Goal: Task Accomplishment & Management: Complete application form

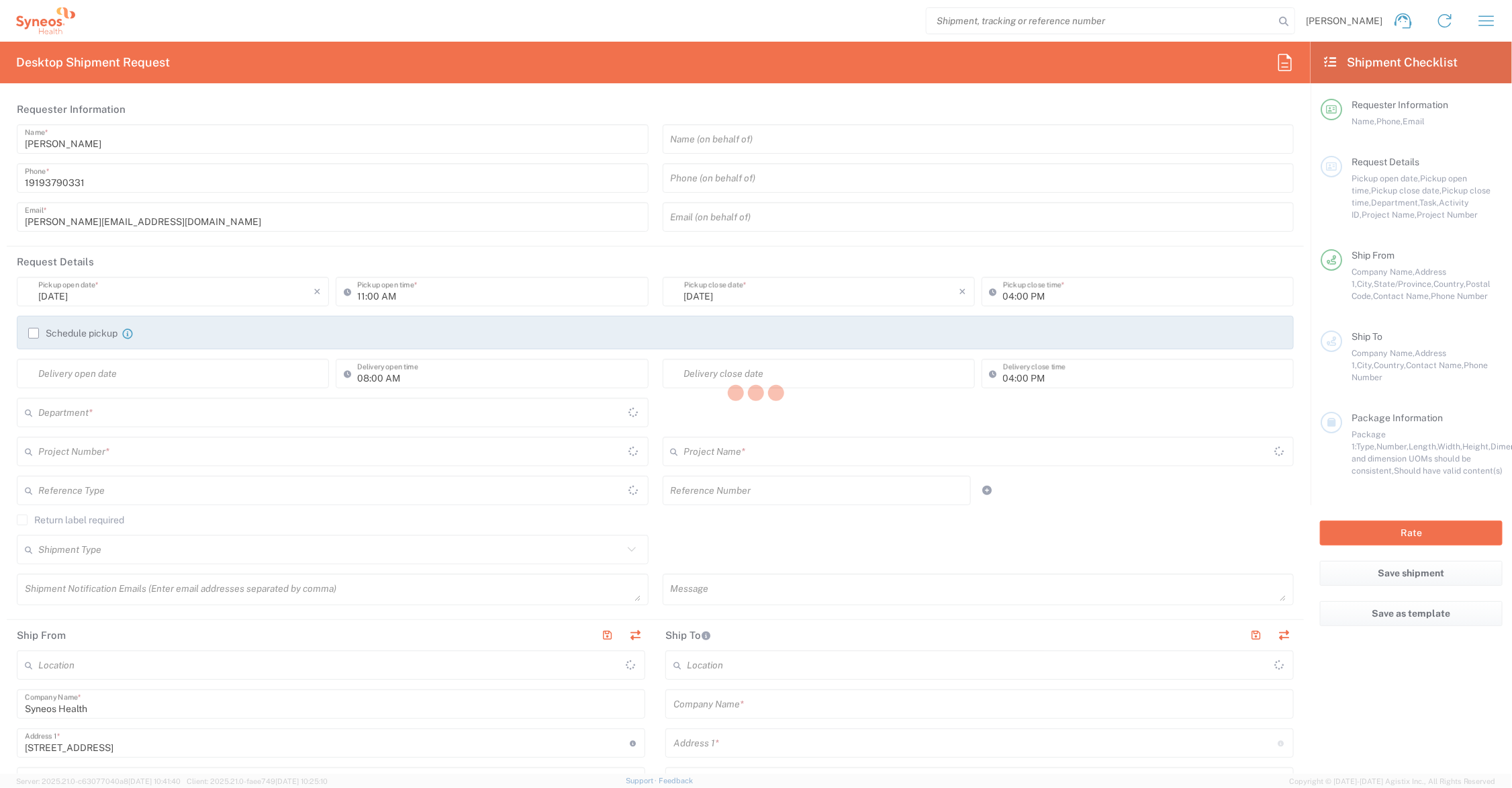
type input "Ohio"
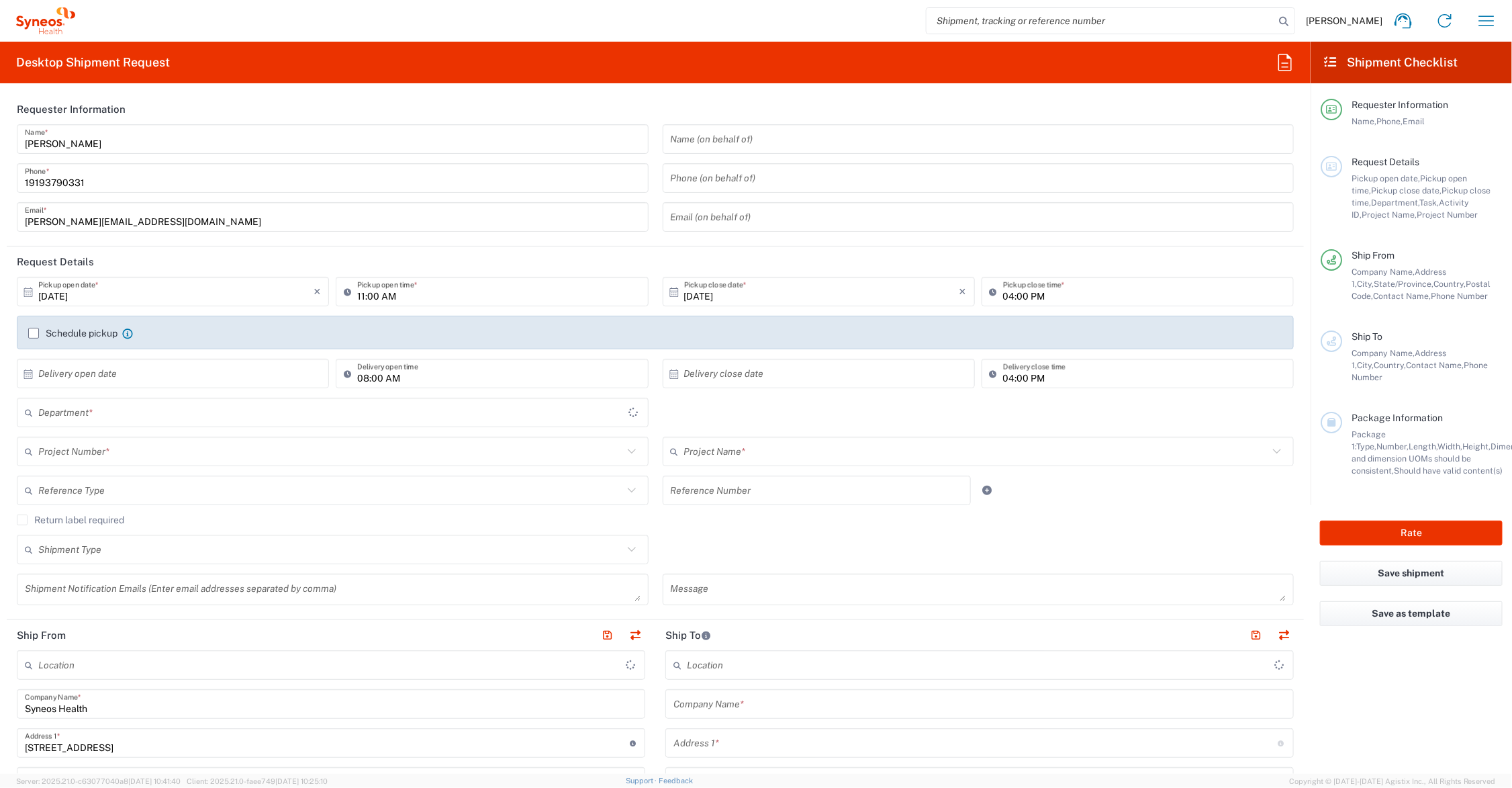
type input "United States"
type input "6156"
type input "Syneos Health Communications-Westerville OH"
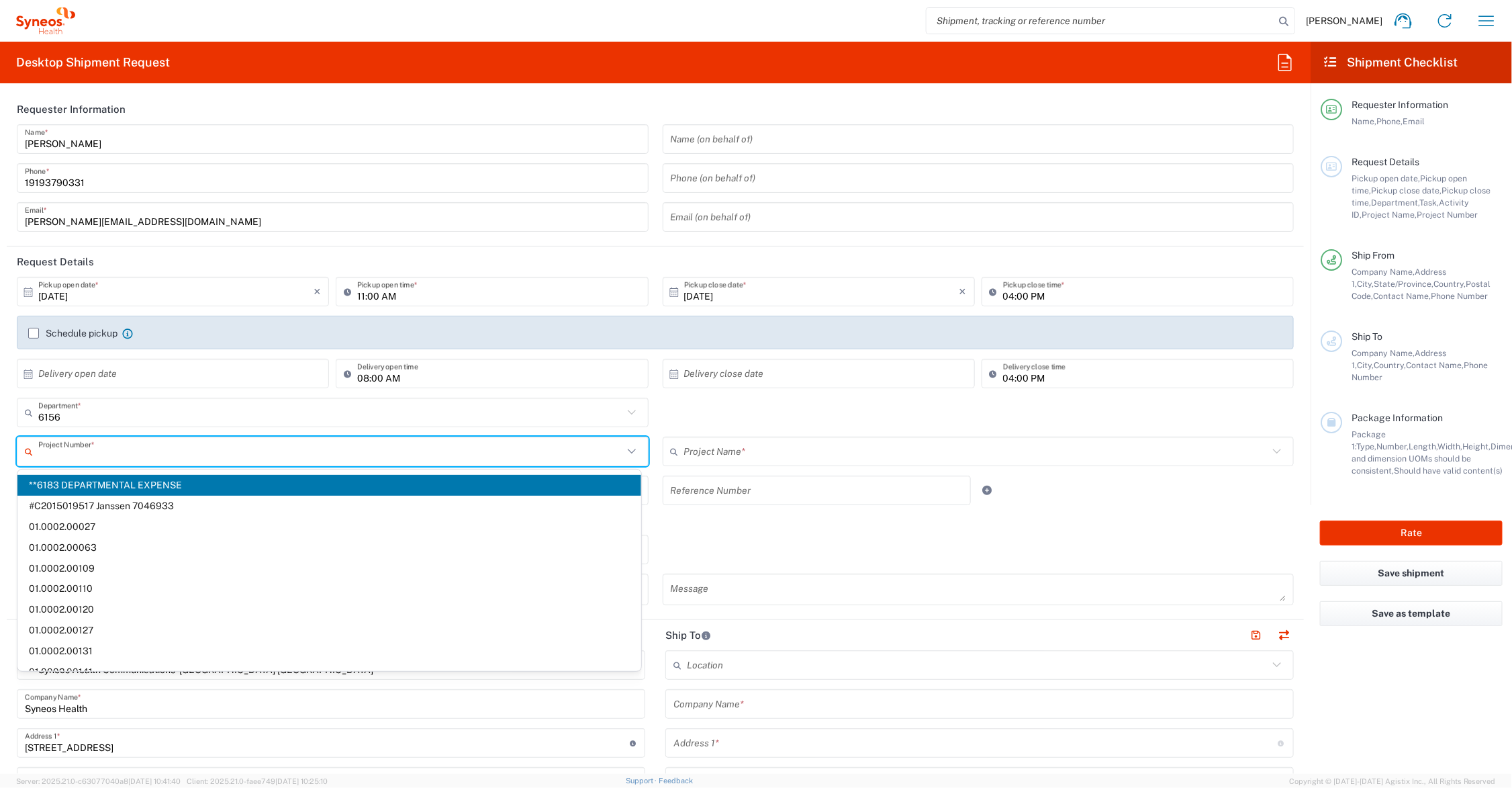
click at [189, 454] on input "text" at bounding box center [330, 451] width 585 height 23
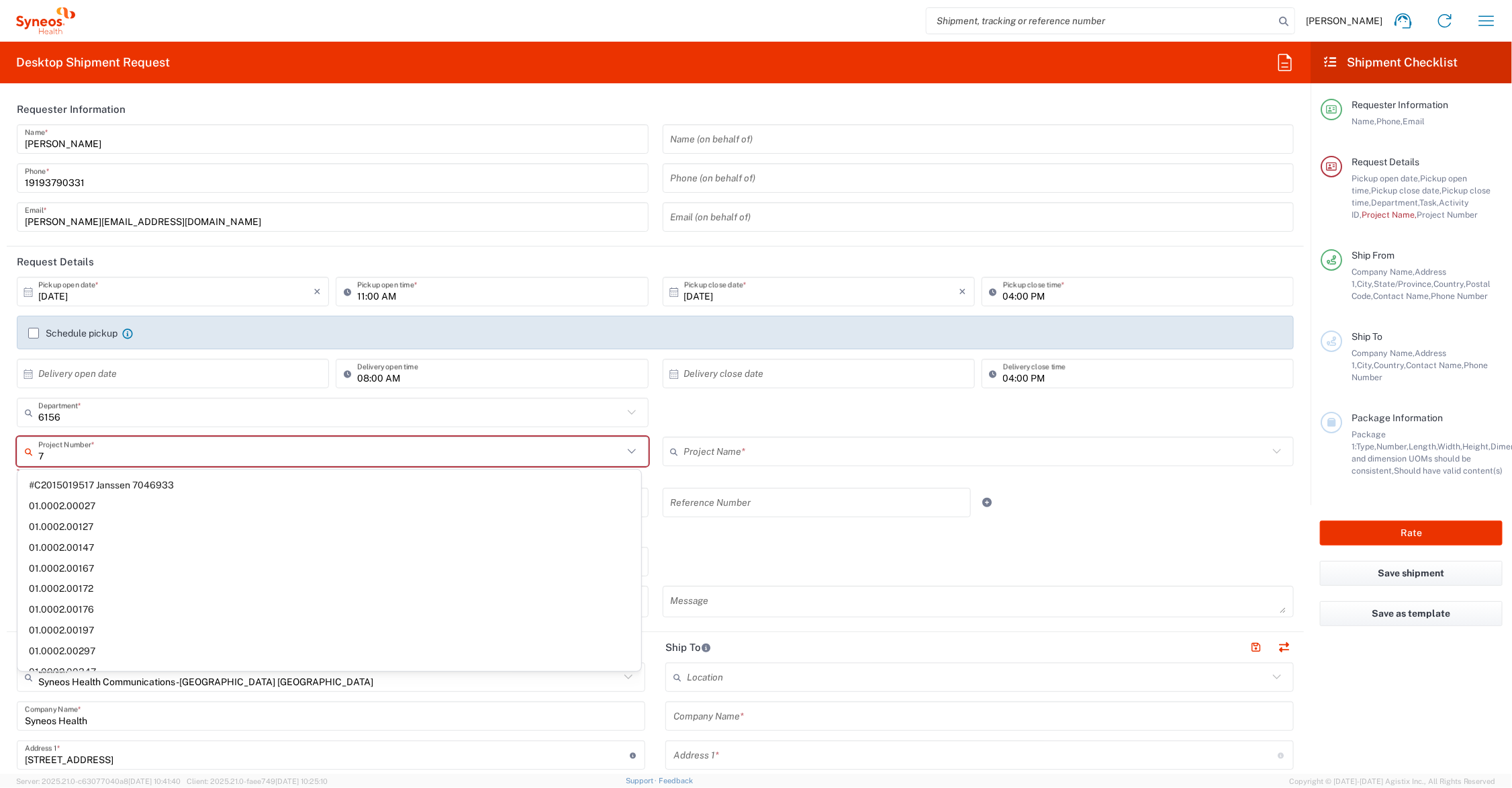
click at [187, 448] on input "7" at bounding box center [330, 451] width 585 height 23
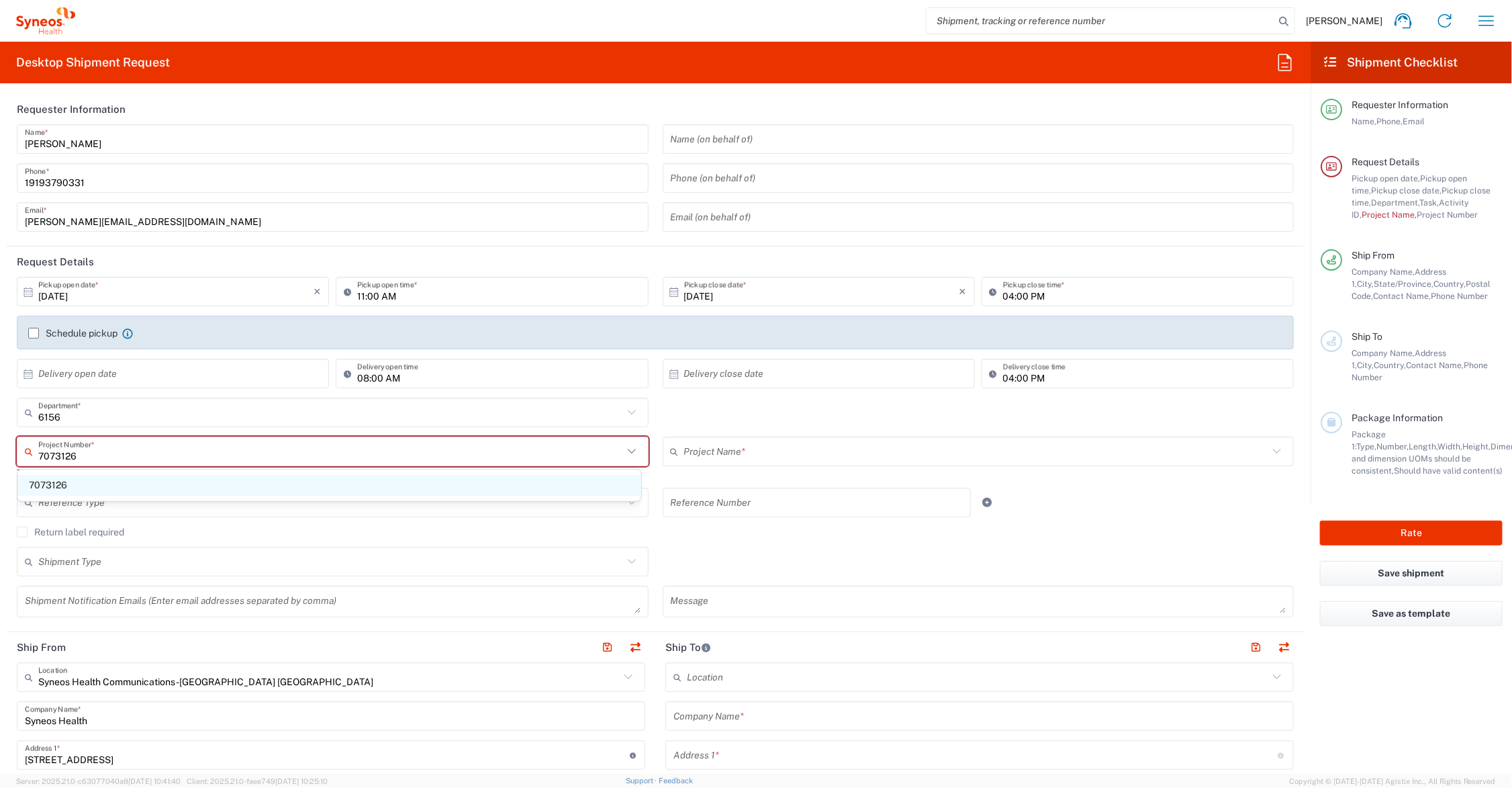
type input "7073126"
click at [55, 482] on span "7073126" at bounding box center [329, 486] width 624 height 20
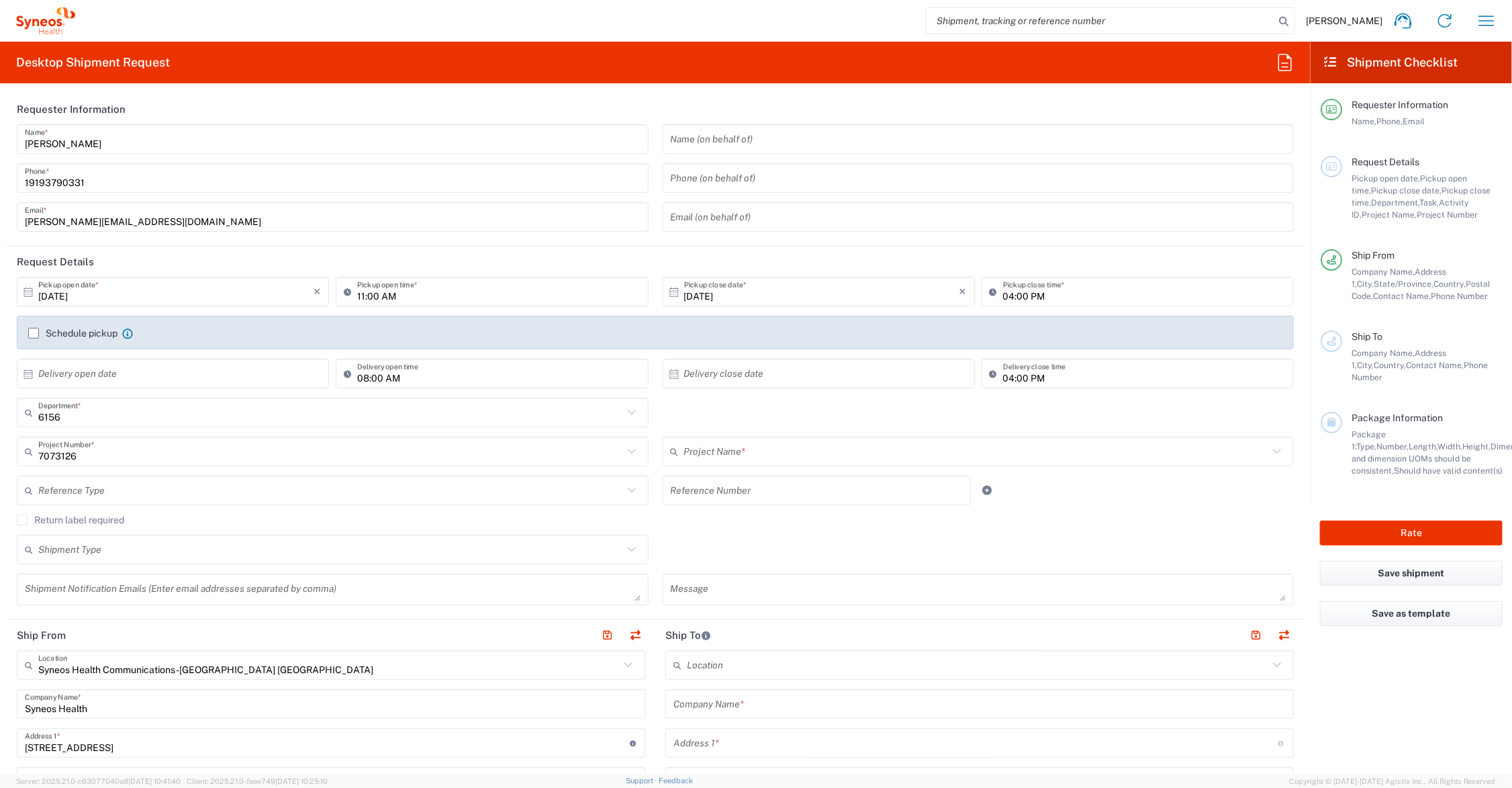
type input "GSWCO.IC.Syneos.consult.25.PrintProd"
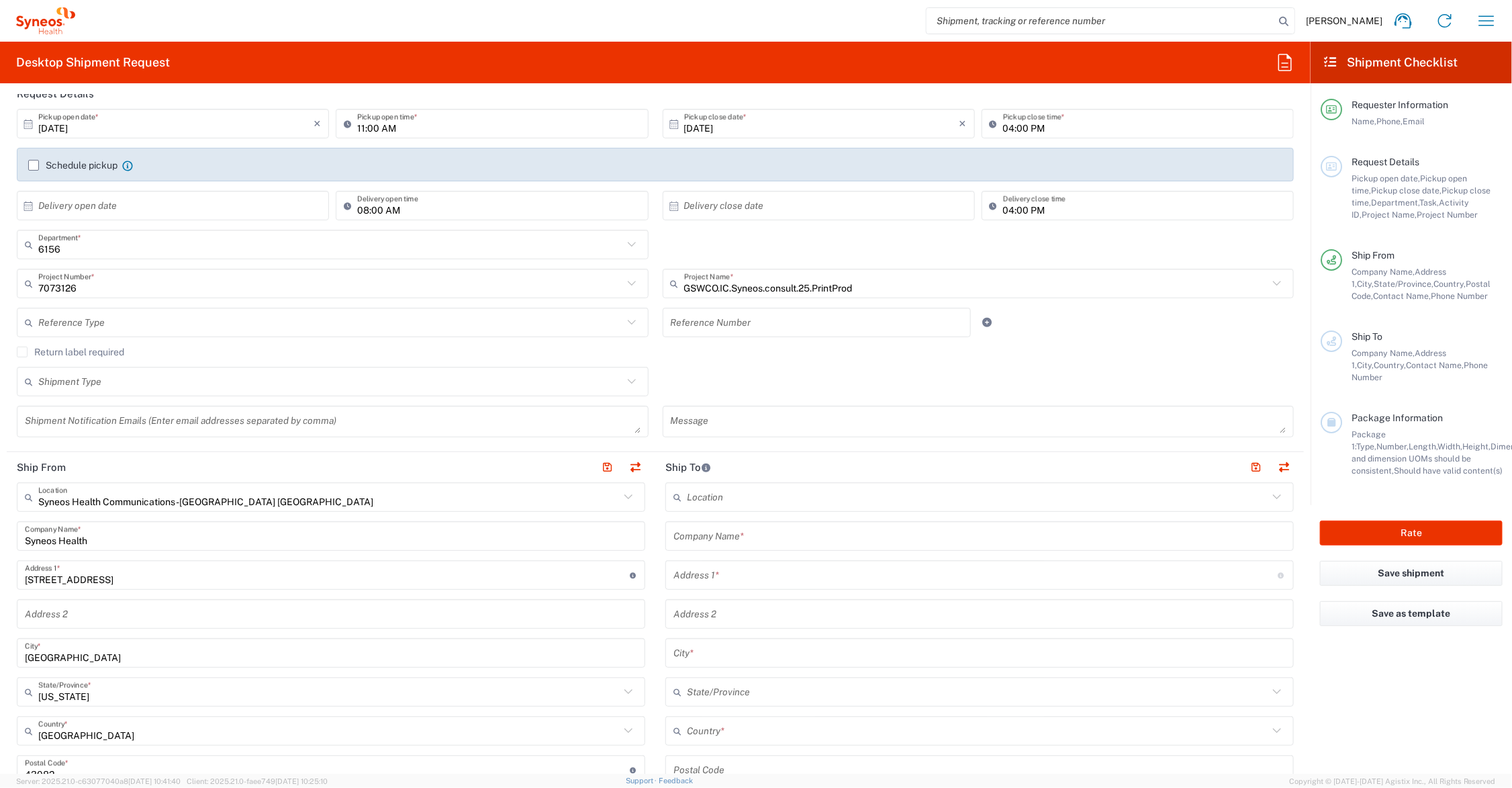
scroll to position [336, 0]
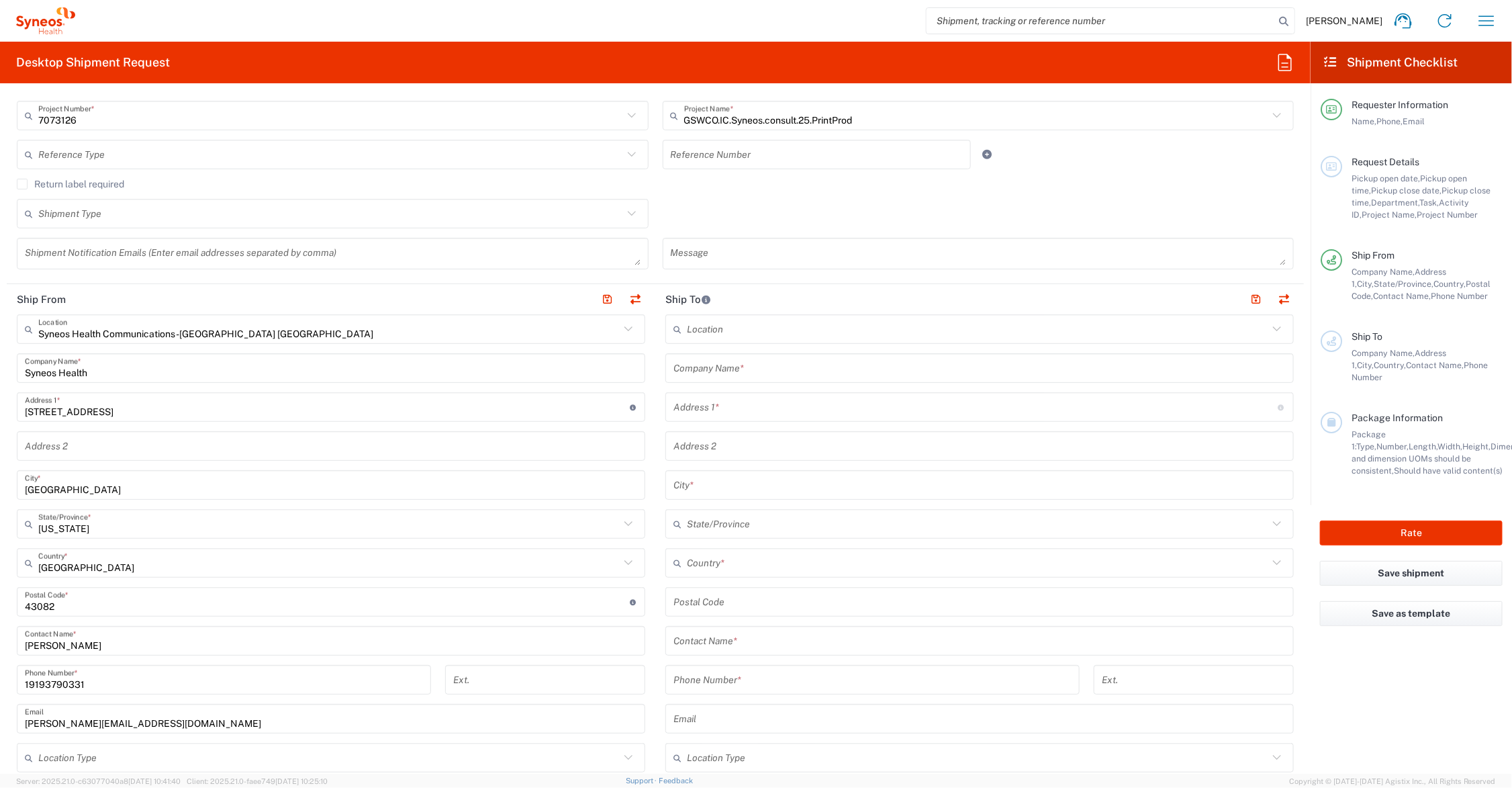
click at [757, 637] on input "text" at bounding box center [979, 641] width 613 height 23
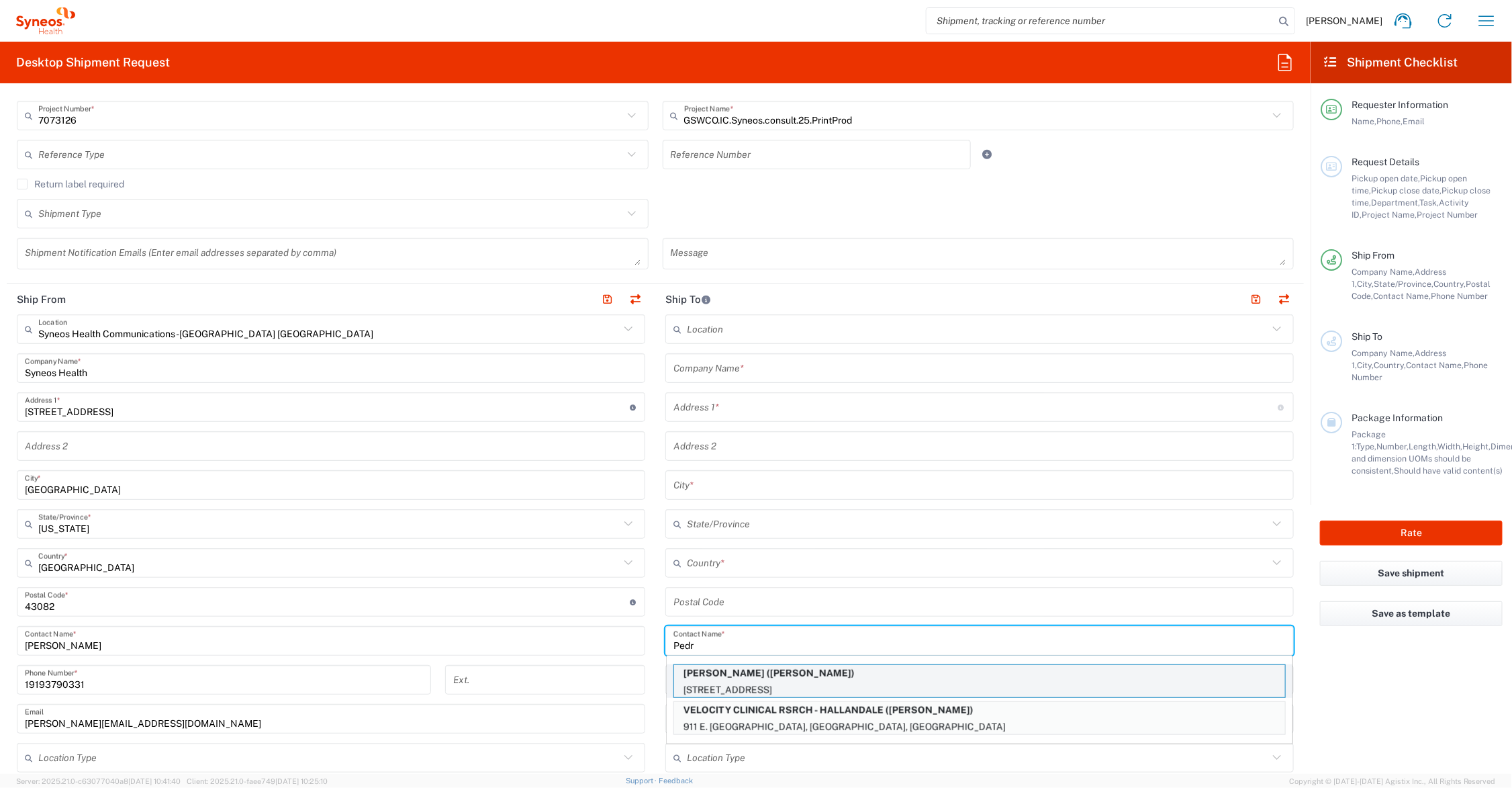
type input "Pedr"
click at [772, 676] on p "Pedro Herandez (Pedro Herandez)" at bounding box center [979, 674] width 611 height 17
type input "Pedro Herandez"
type input "Calle Rio Lajas AK-56 Rio Hondo 11"
type input "Bayamon"
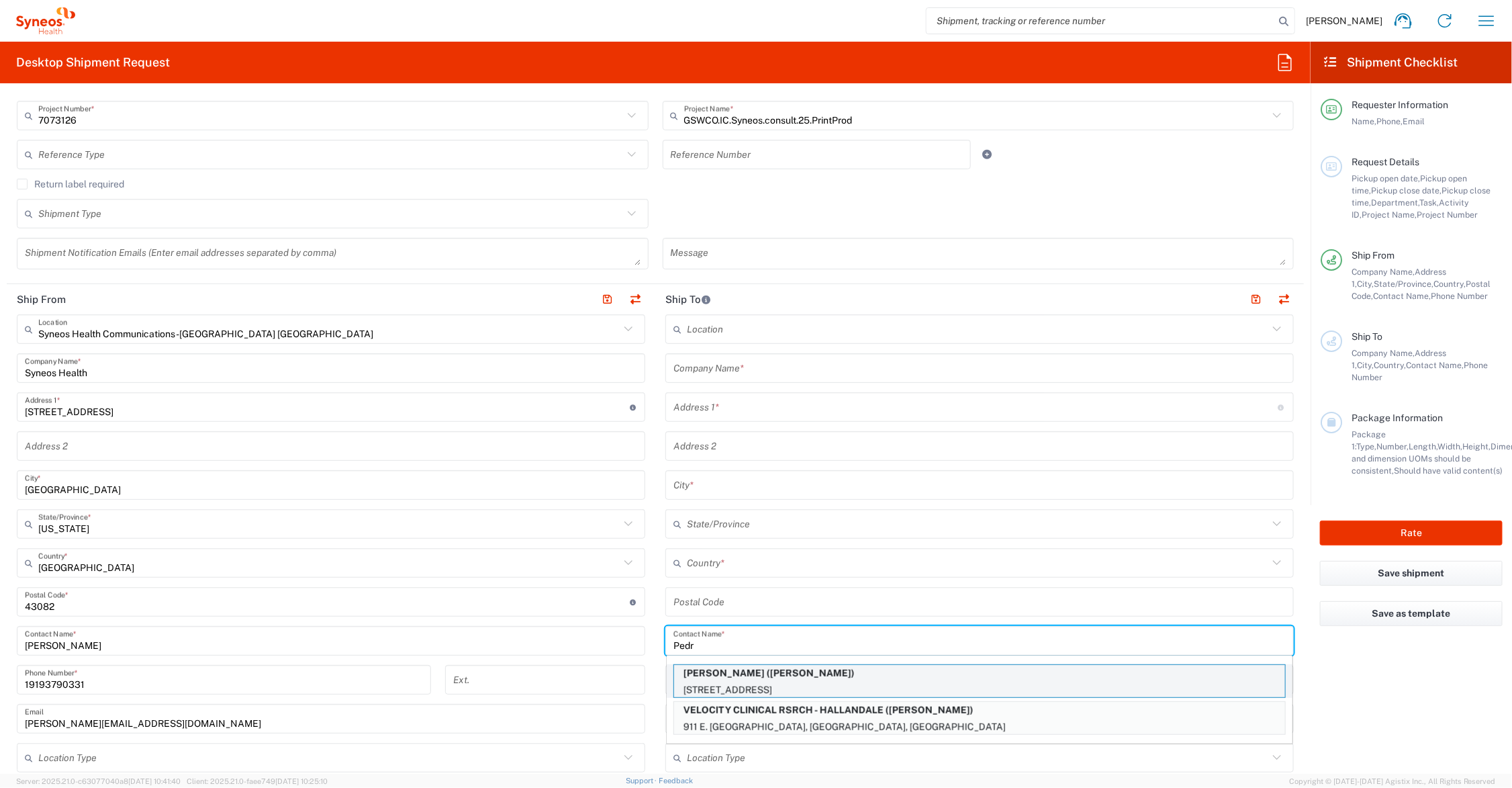
type input "Puerto Rico"
type input "00961"
type input "Pedro Herandez"
type input "123-456-7890"
type input "Sender/Shipper"
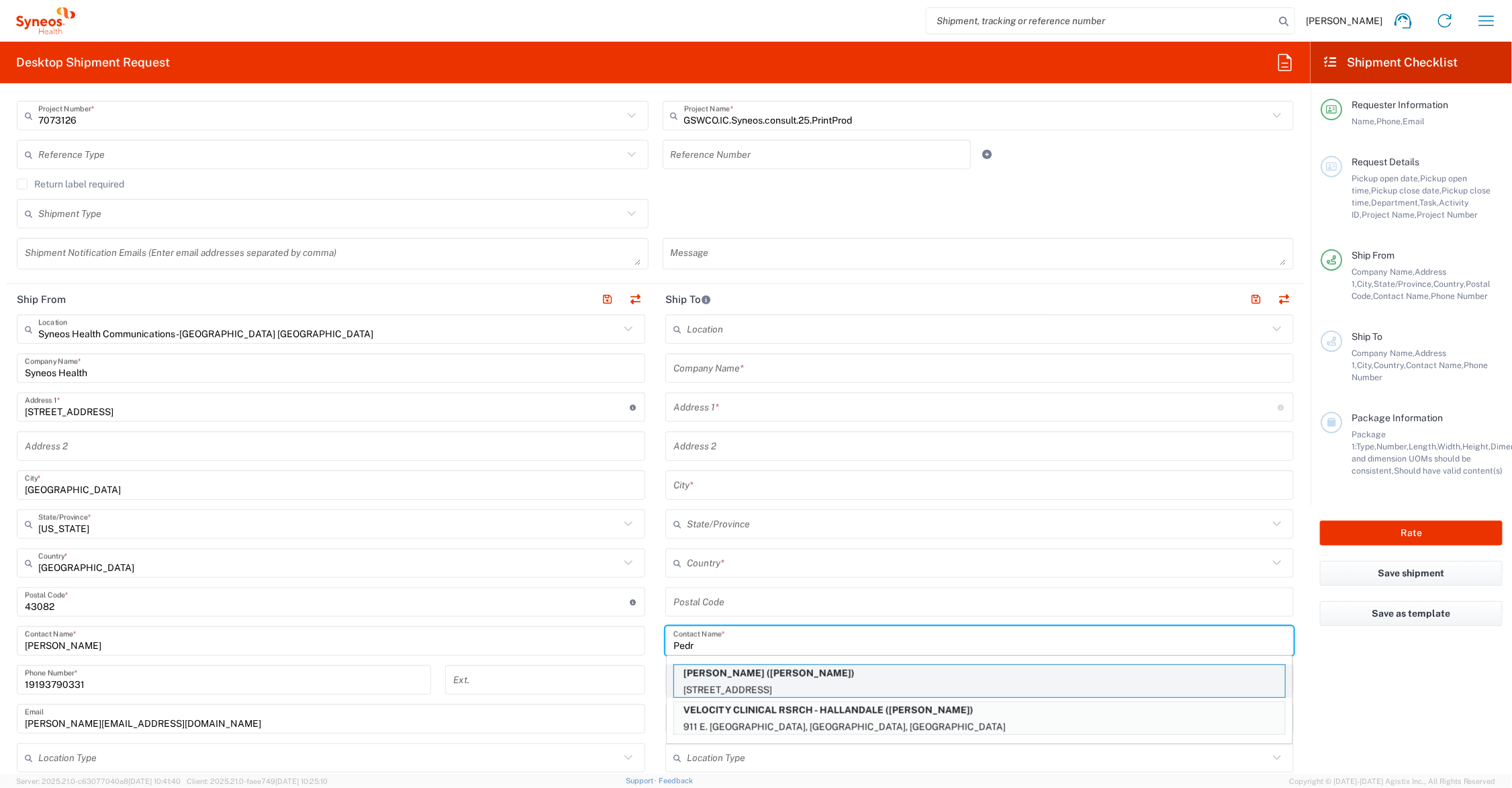
type input "Sender/Shipper"
type input "Delivery Duty Paid"
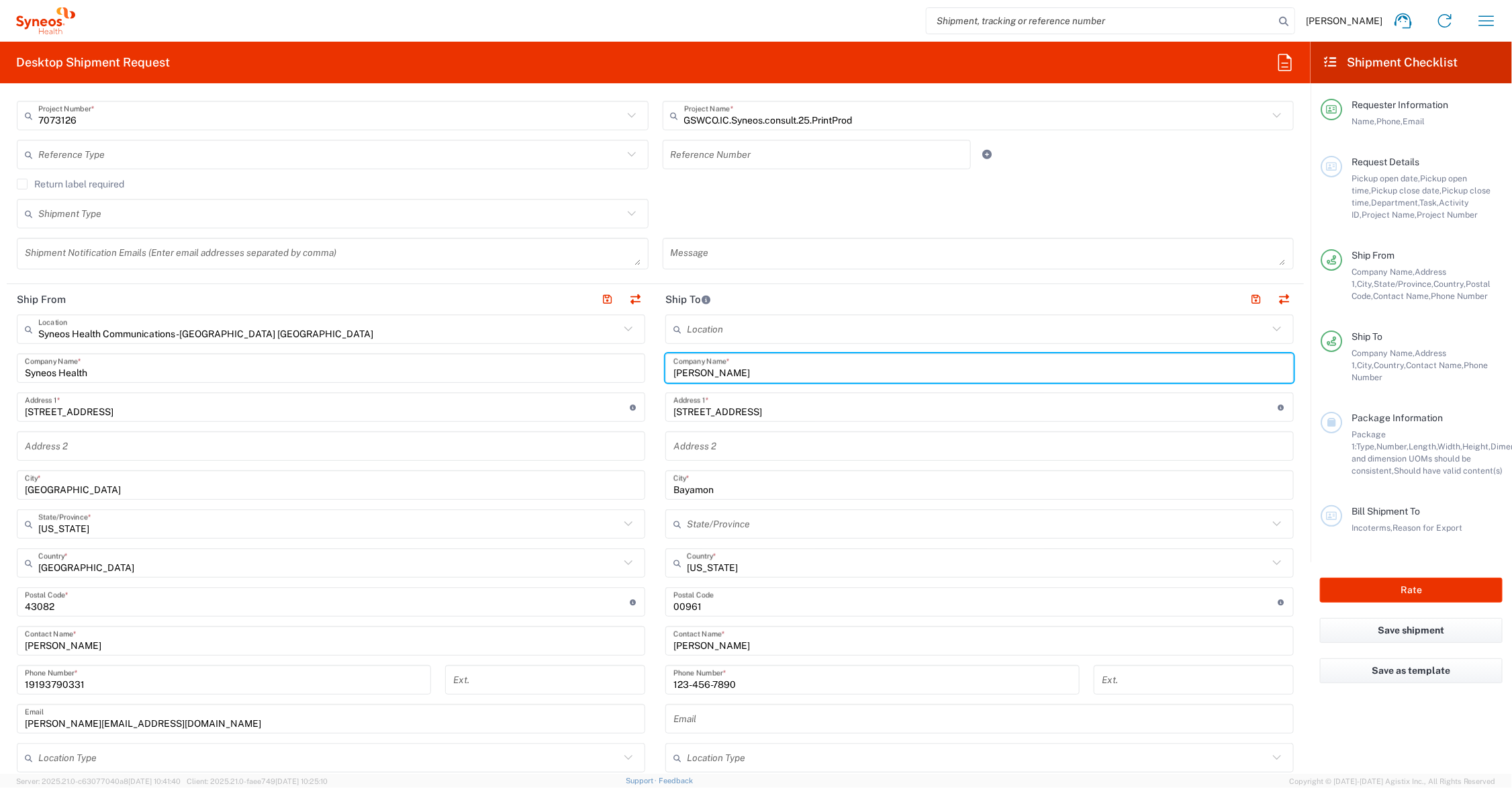
click at [711, 373] on input "Pedro Herandez" at bounding box center [979, 367] width 613 height 23
type input "Pedro Hernandez"
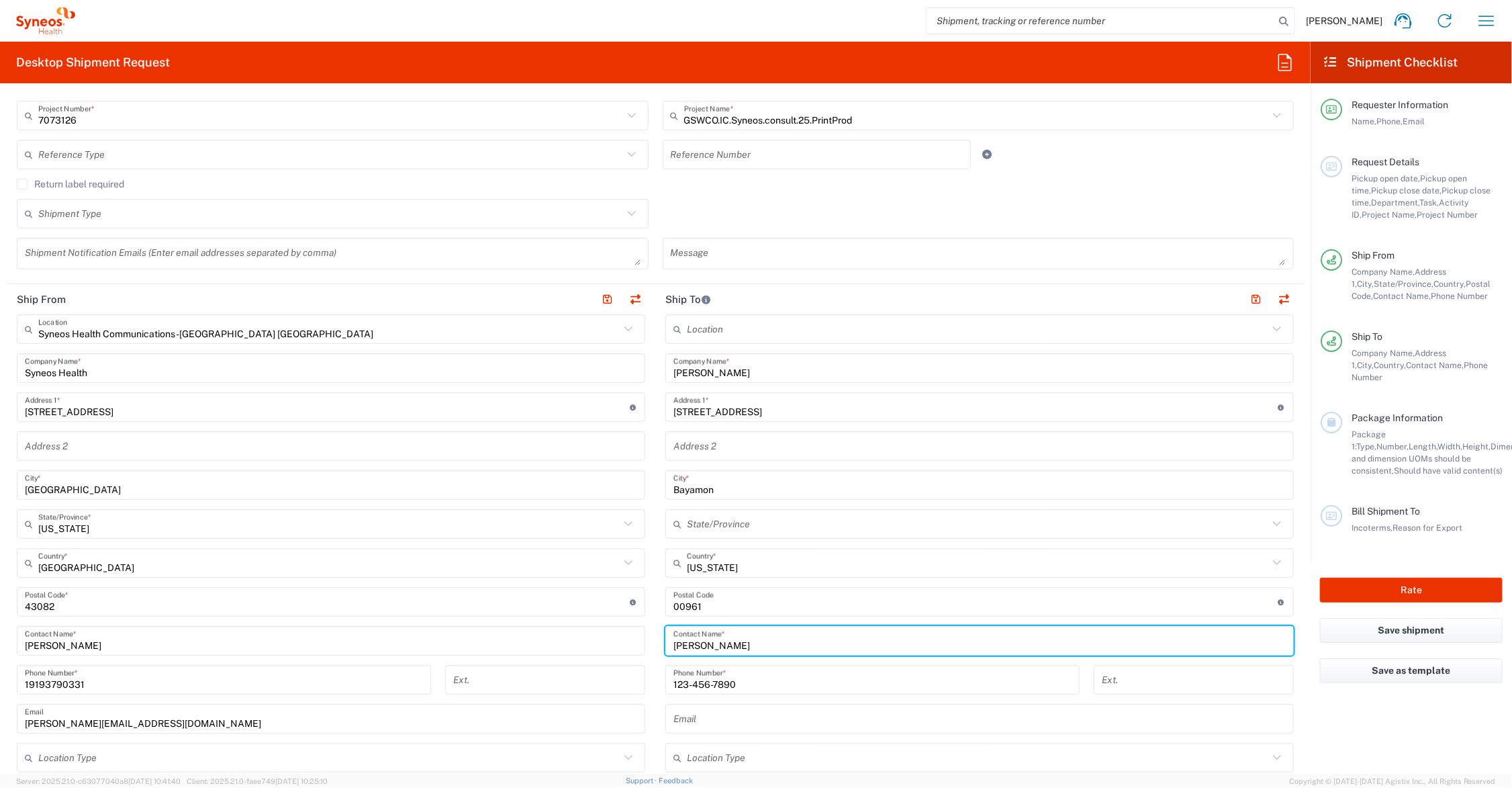
click at [711, 644] on input "Pedro Herandez" at bounding box center [979, 641] width 613 height 23
type input "Pedro Hernandez"
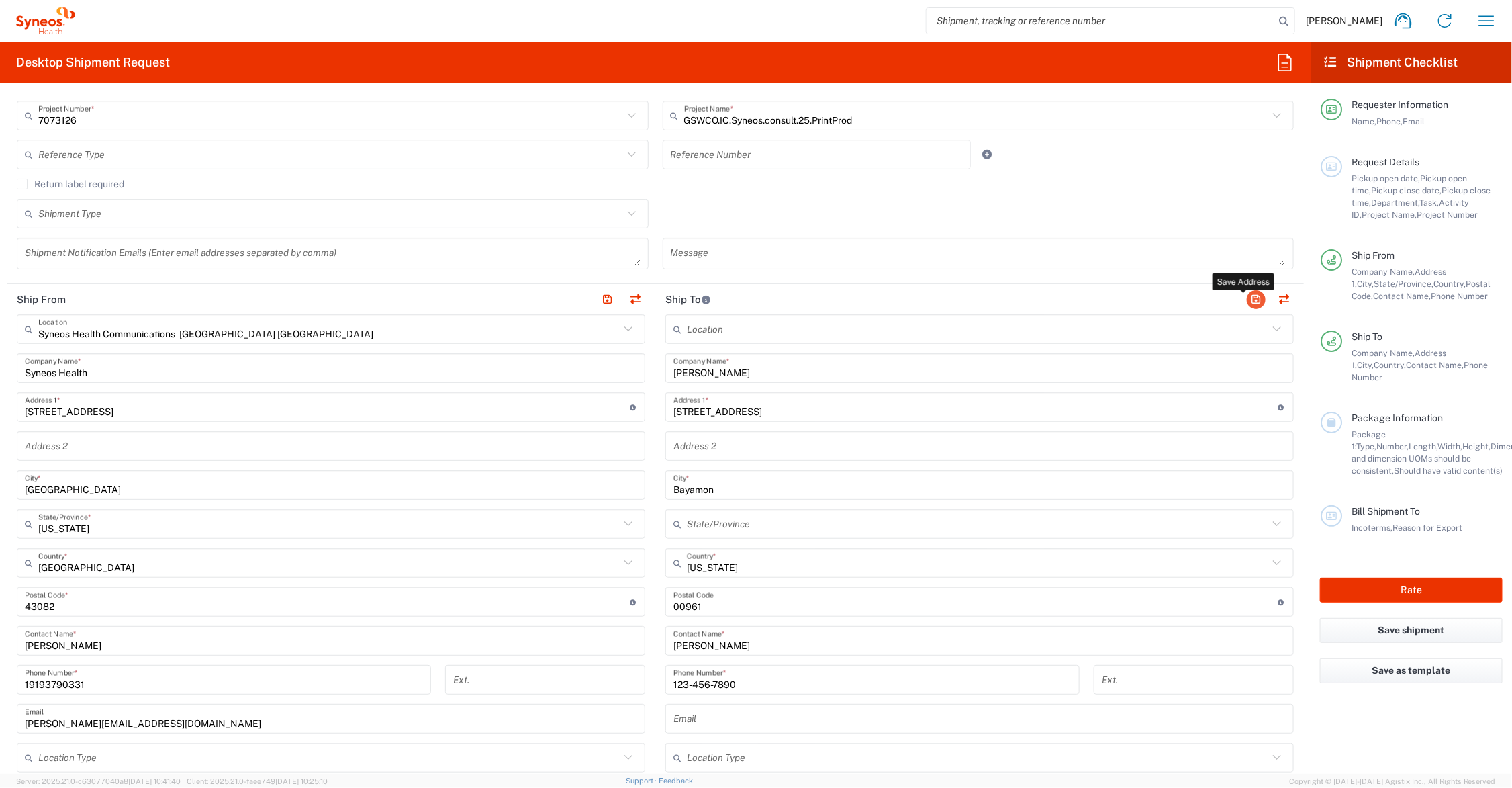
click at [1247, 299] on button "button" at bounding box center [1256, 300] width 19 height 19
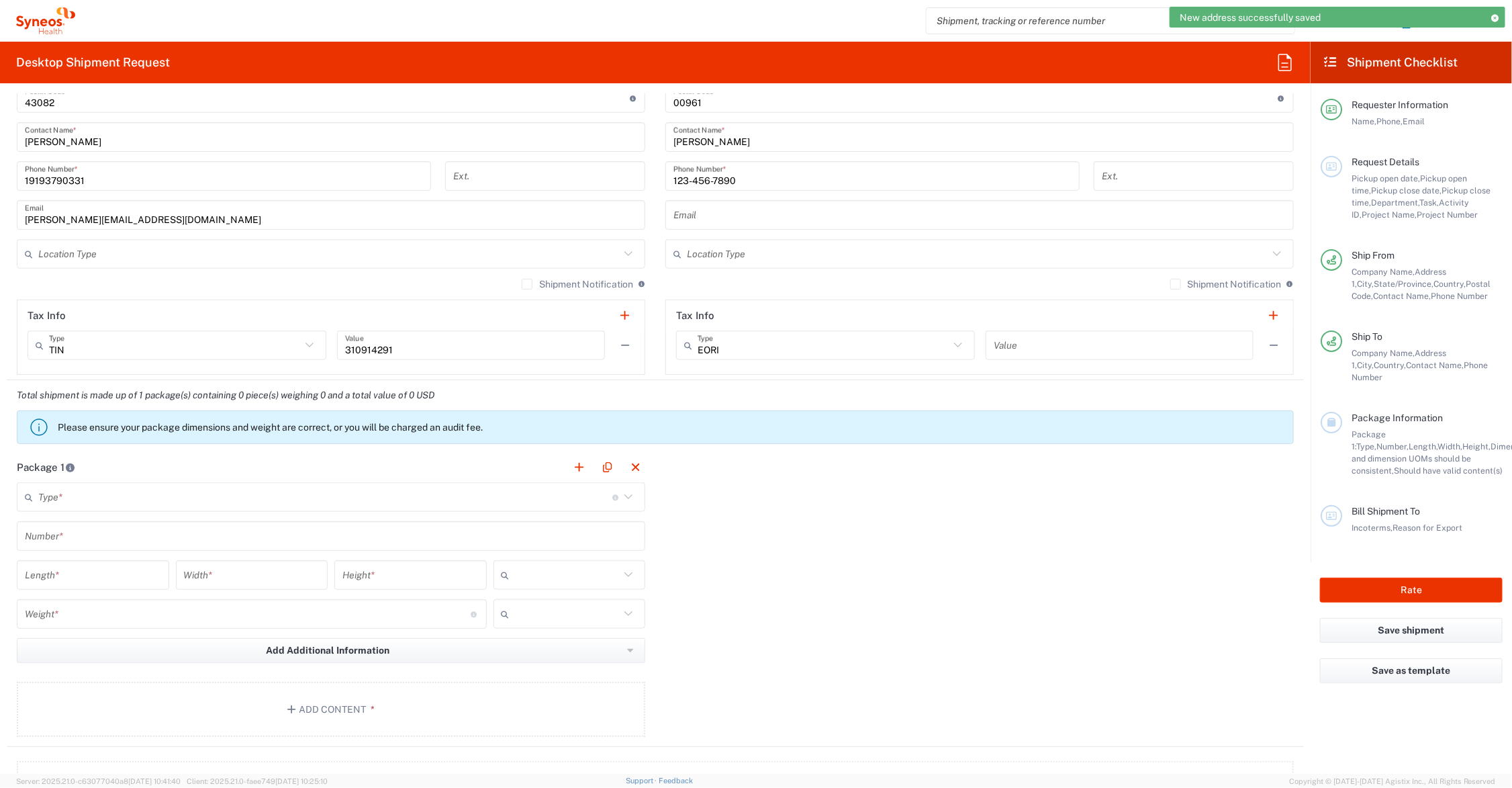
scroll to position [1008, 0]
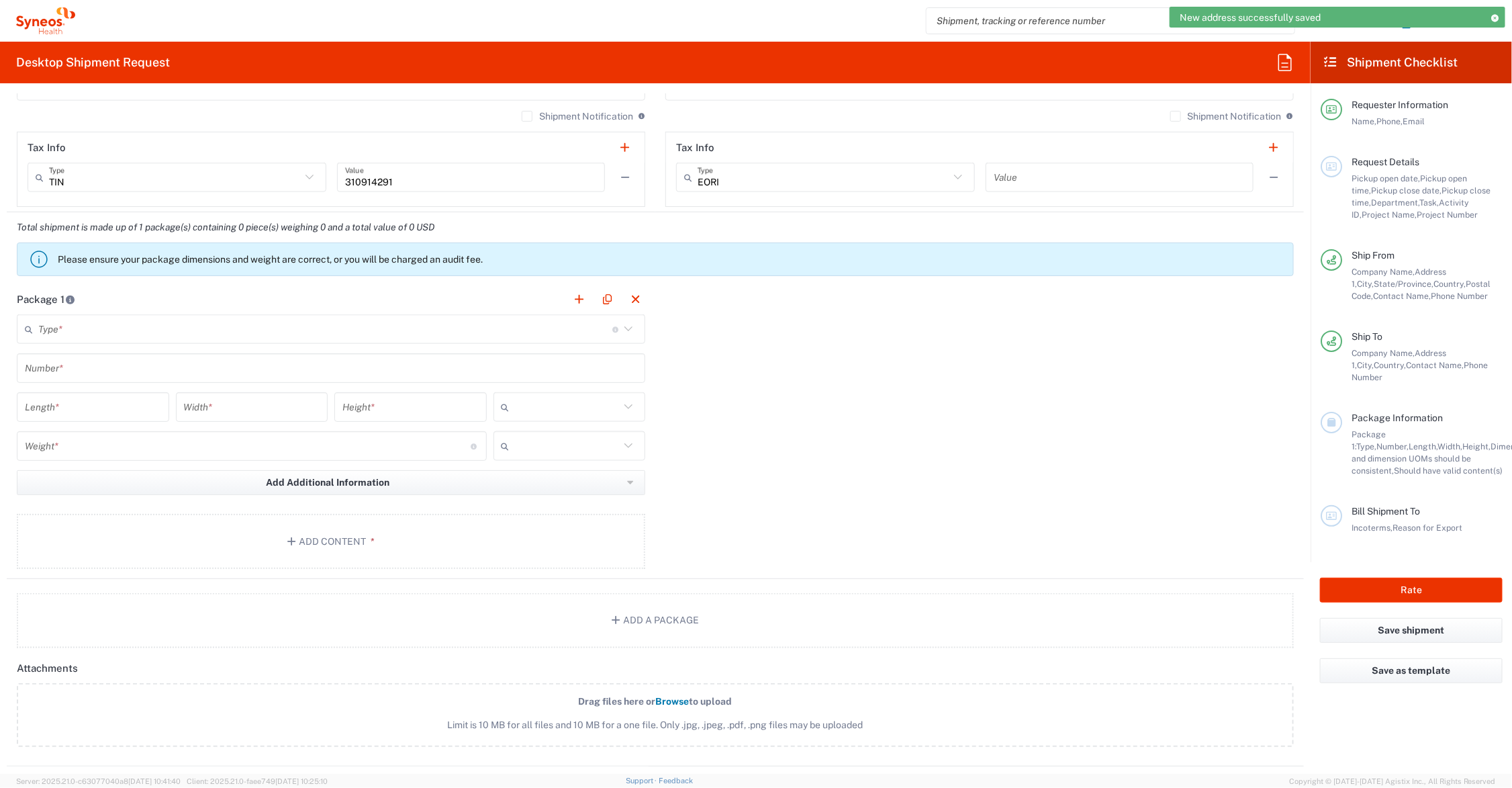
click at [99, 325] on input "text" at bounding box center [325, 329] width 574 height 23
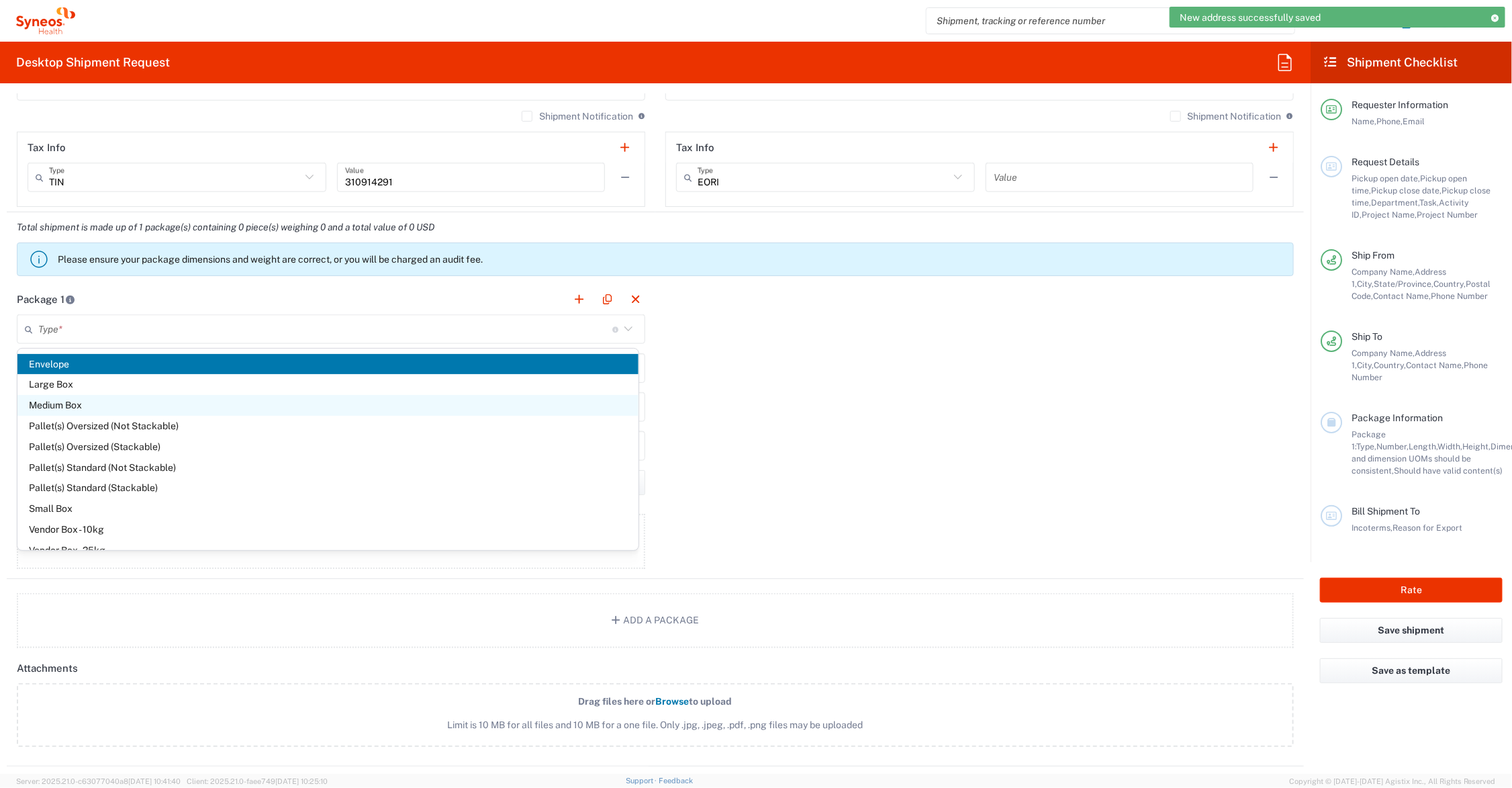
click at [90, 400] on span "Medium Box" at bounding box center [328, 406] width 621 height 20
type input "Medium Box"
type input "13"
type input "11.5"
type input "2.5"
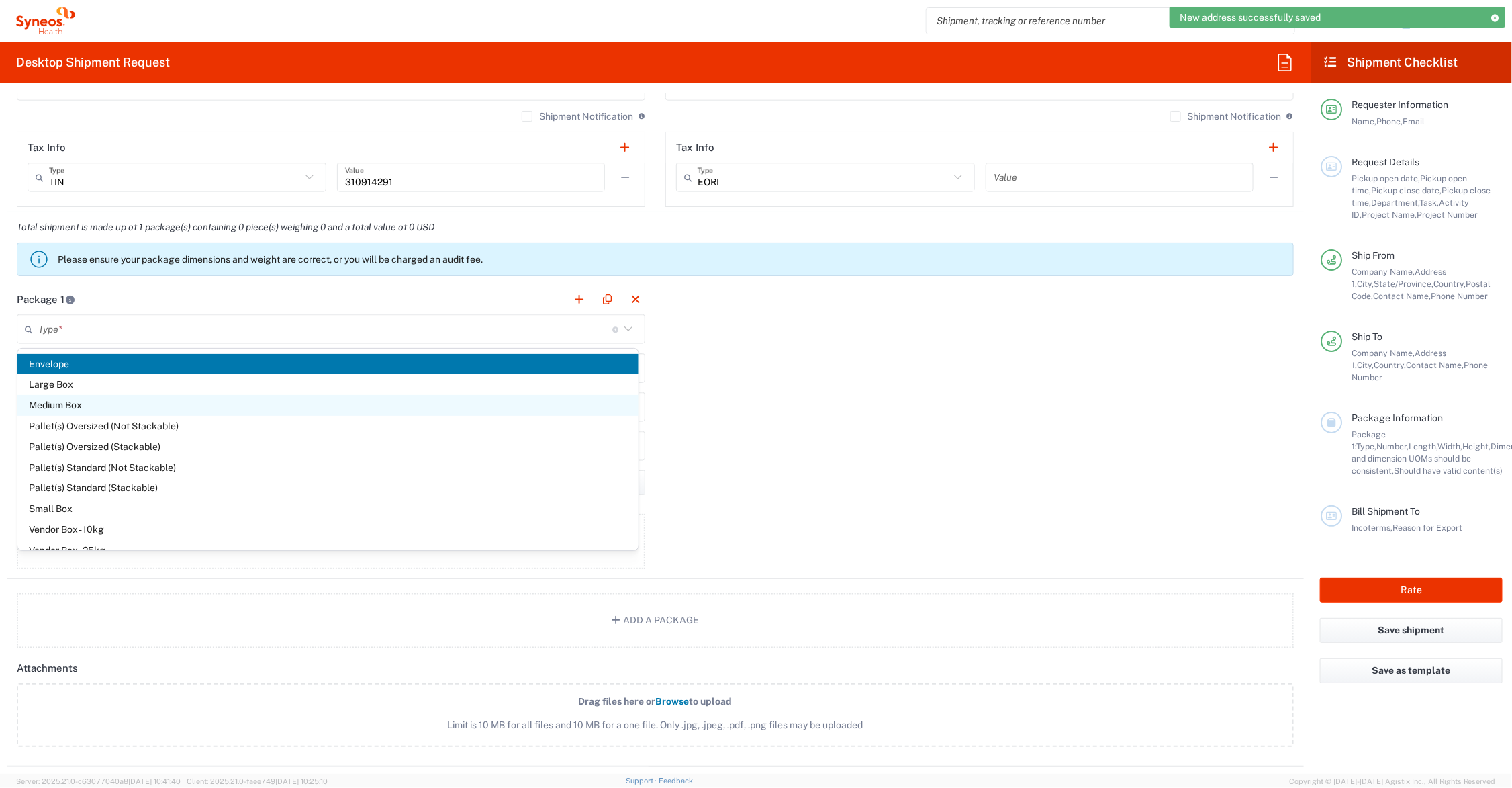
type input "in"
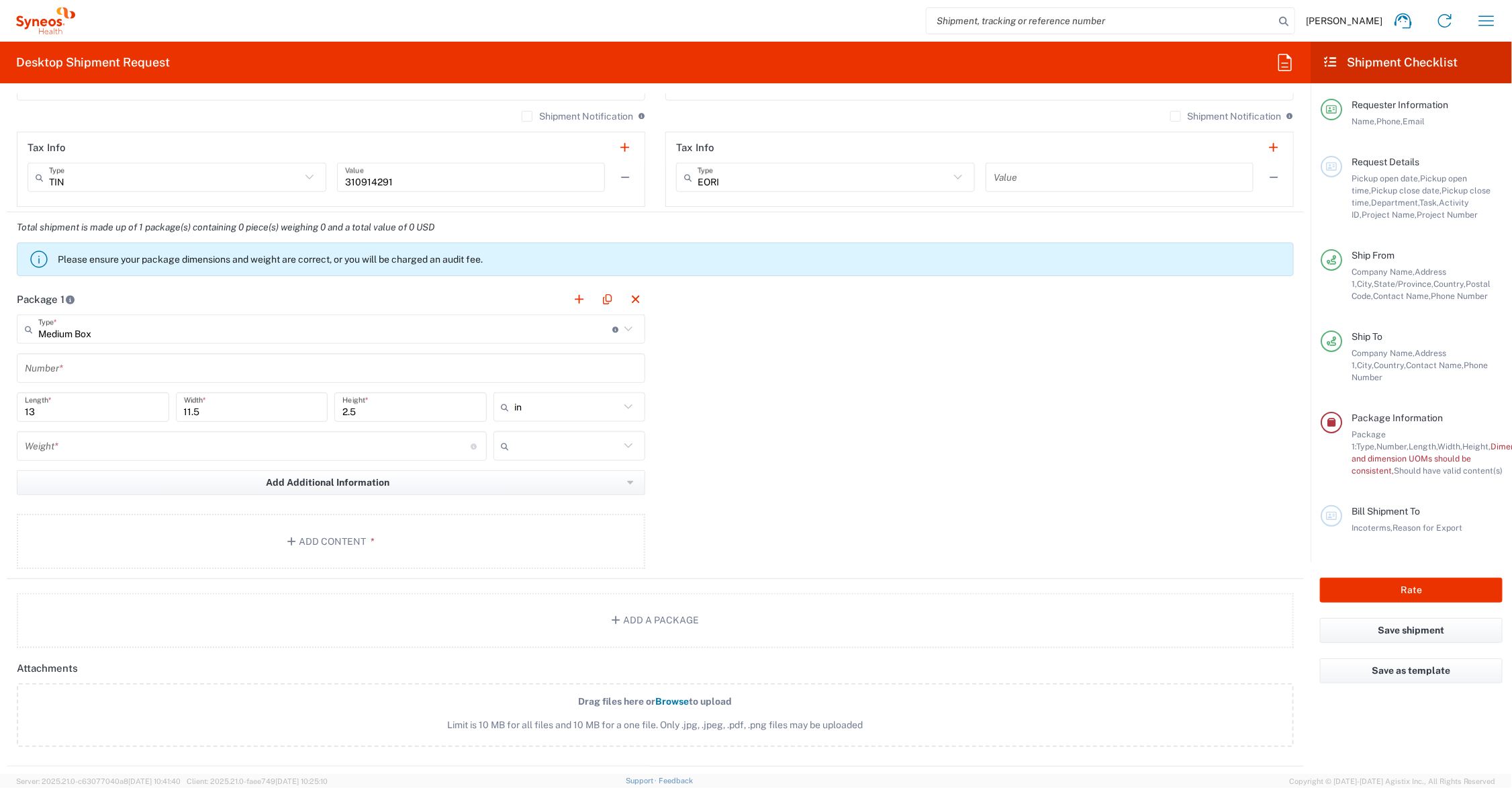
click at [73, 369] on input "text" at bounding box center [331, 367] width 613 height 23
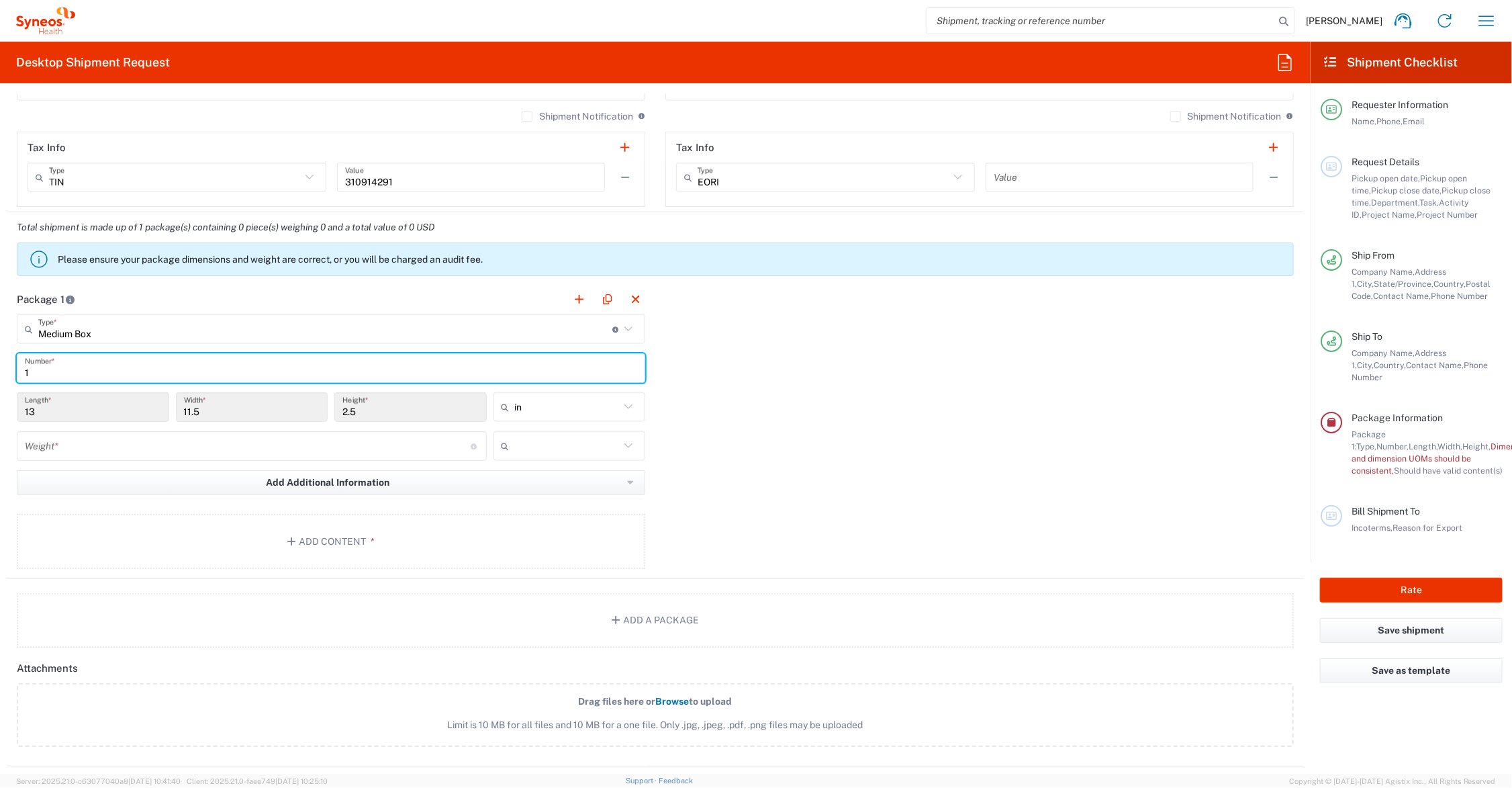
type input "1"
click at [99, 453] on input "number" at bounding box center [247, 446] width 445 height 23
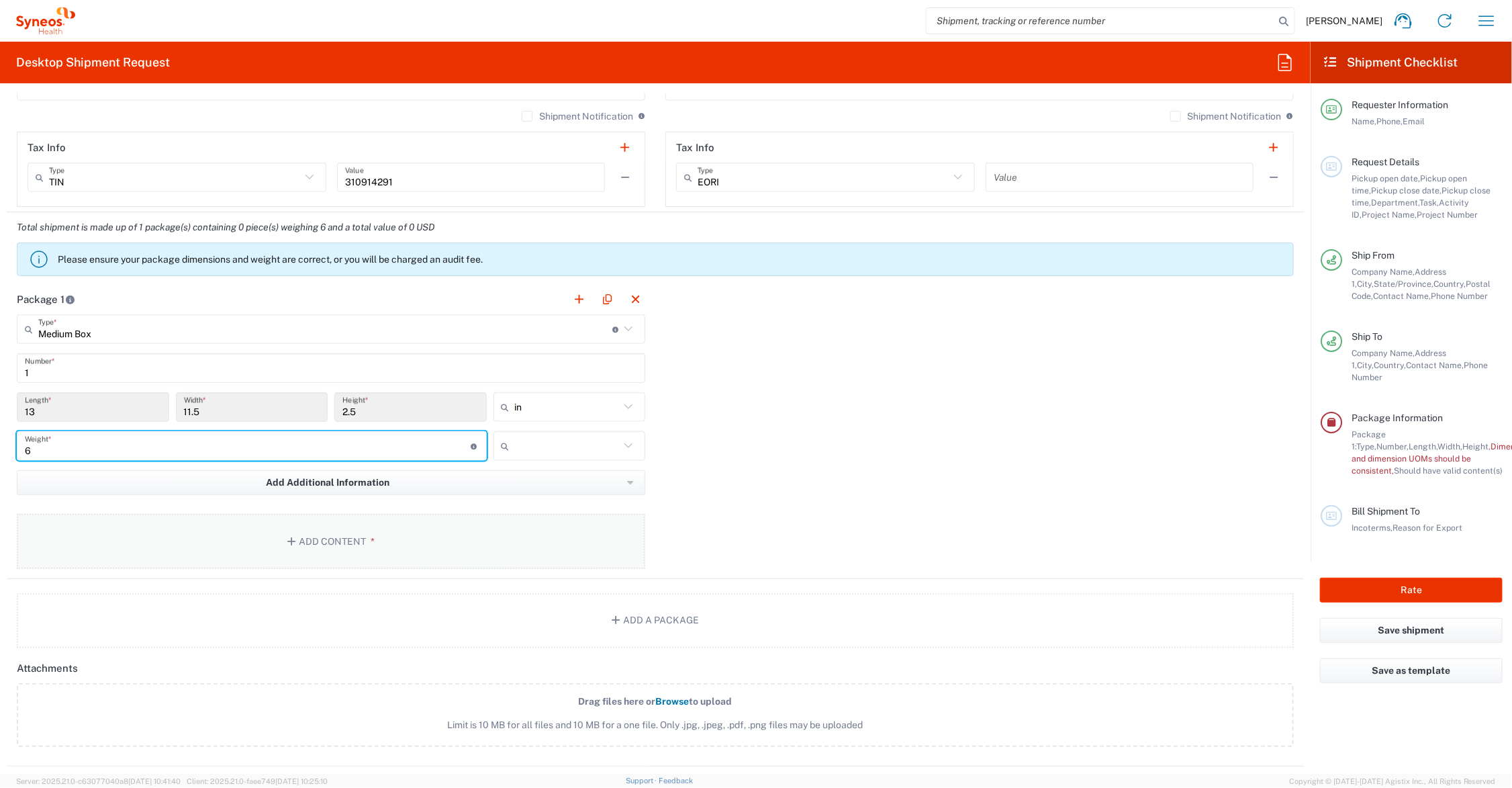
type input "6"
click at [321, 535] on button "Add Content *" at bounding box center [331, 541] width 629 height 55
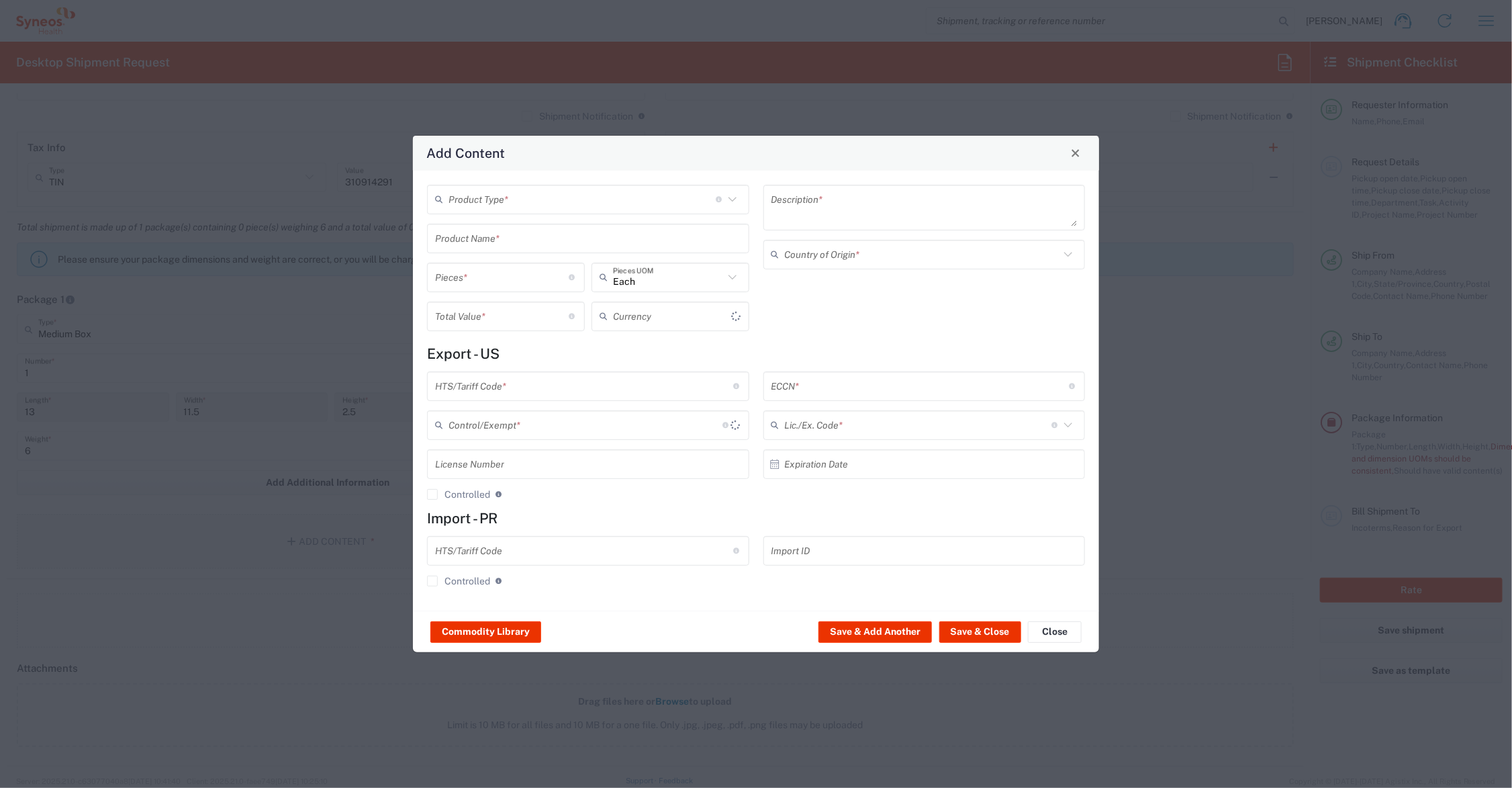
type input "US Dollar"
click at [502, 235] on input "text" at bounding box center [588, 237] width 306 height 23
click at [490, 289] on div "Patient Brochures" at bounding box center [589, 293] width 320 height 23
type input "Patient Brochures"
type textarea "Study branded patient brochures (Paper materials)"
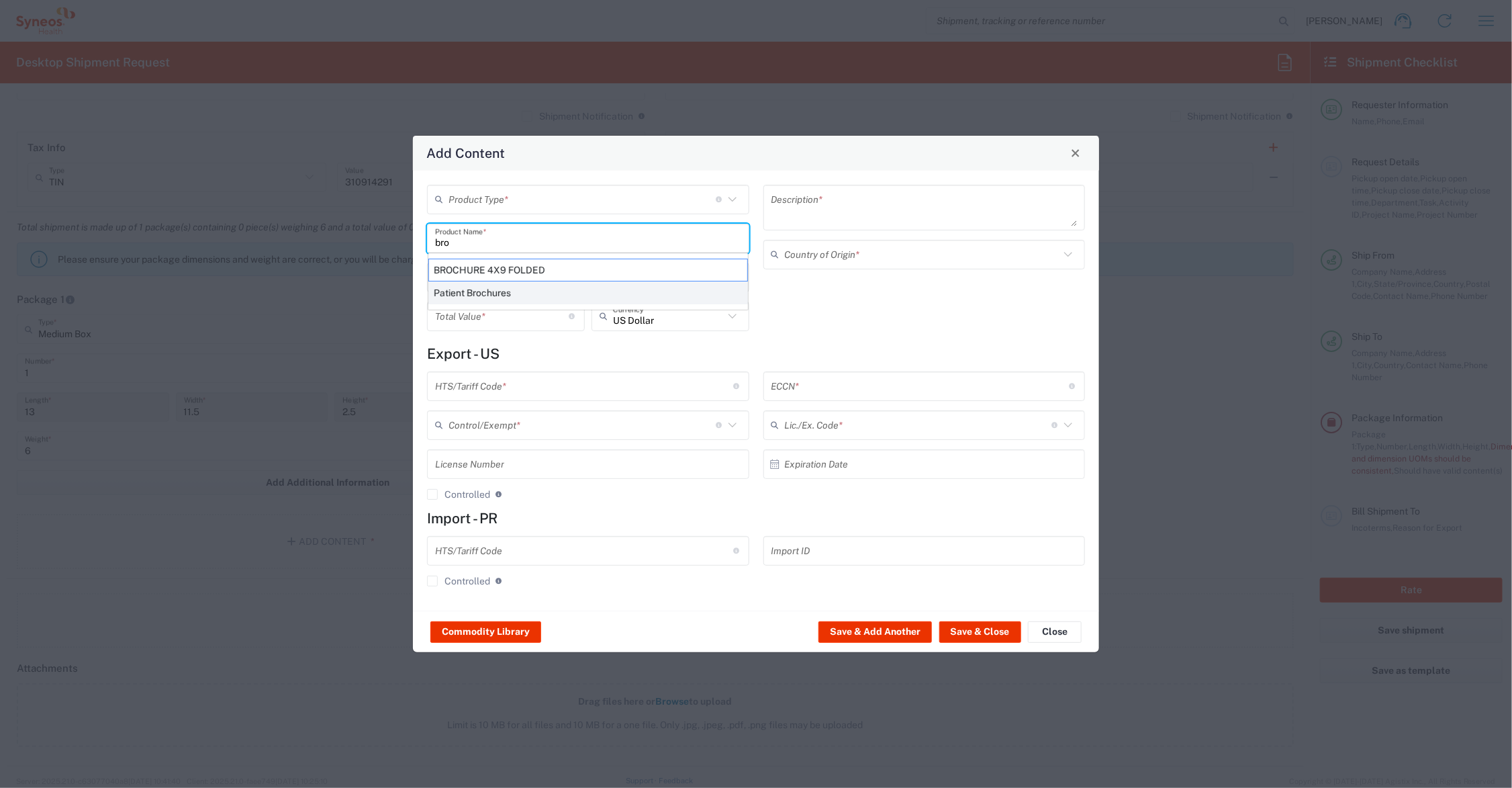
type input "United States"
type input "4901.10.00.40"
type input "BIS"
type input "EAR99"
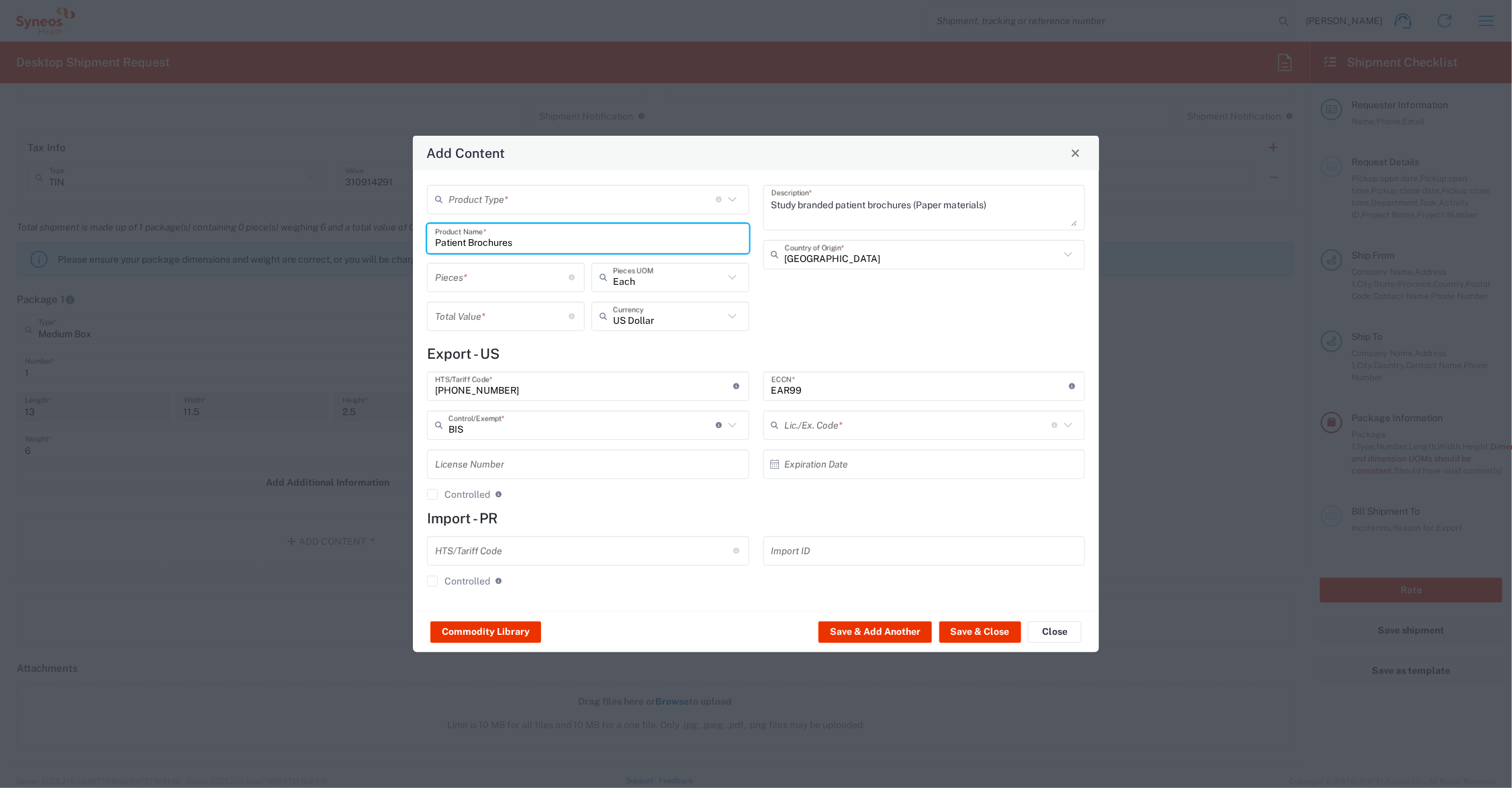
type input "NLR - No License Required"
click at [481, 279] on input "number" at bounding box center [502, 276] width 134 height 23
type input "55"
click at [504, 318] on input "number" at bounding box center [502, 315] width 134 height 23
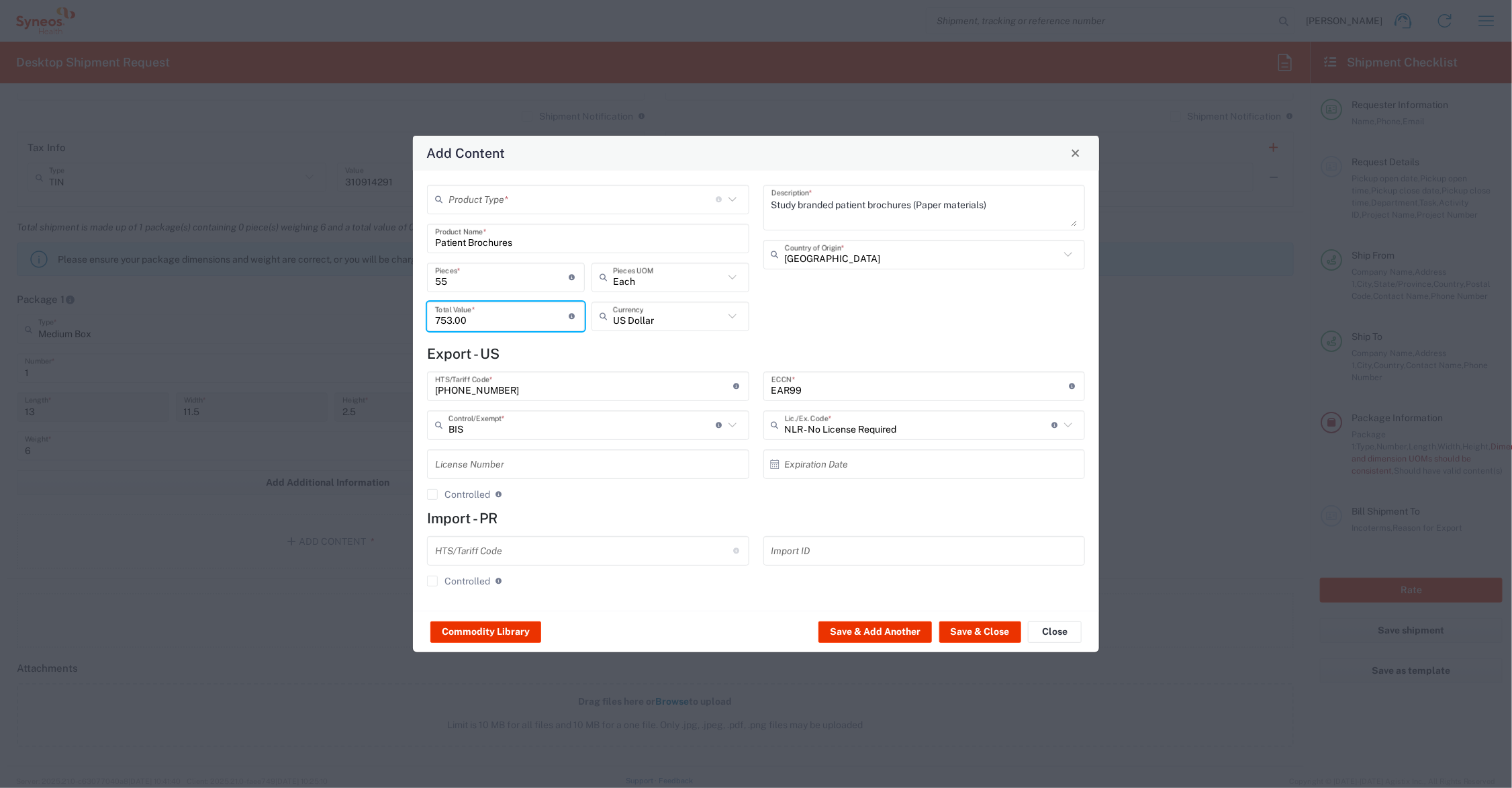
drag, startPoint x: 454, startPoint y: 321, endPoint x: 469, endPoint y: 359, distance: 40.9
click at [454, 324] on input "753.00" at bounding box center [502, 315] width 134 height 23
click at [985, 630] on button "Save & Close" at bounding box center [980, 632] width 82 height 21
type input "75"
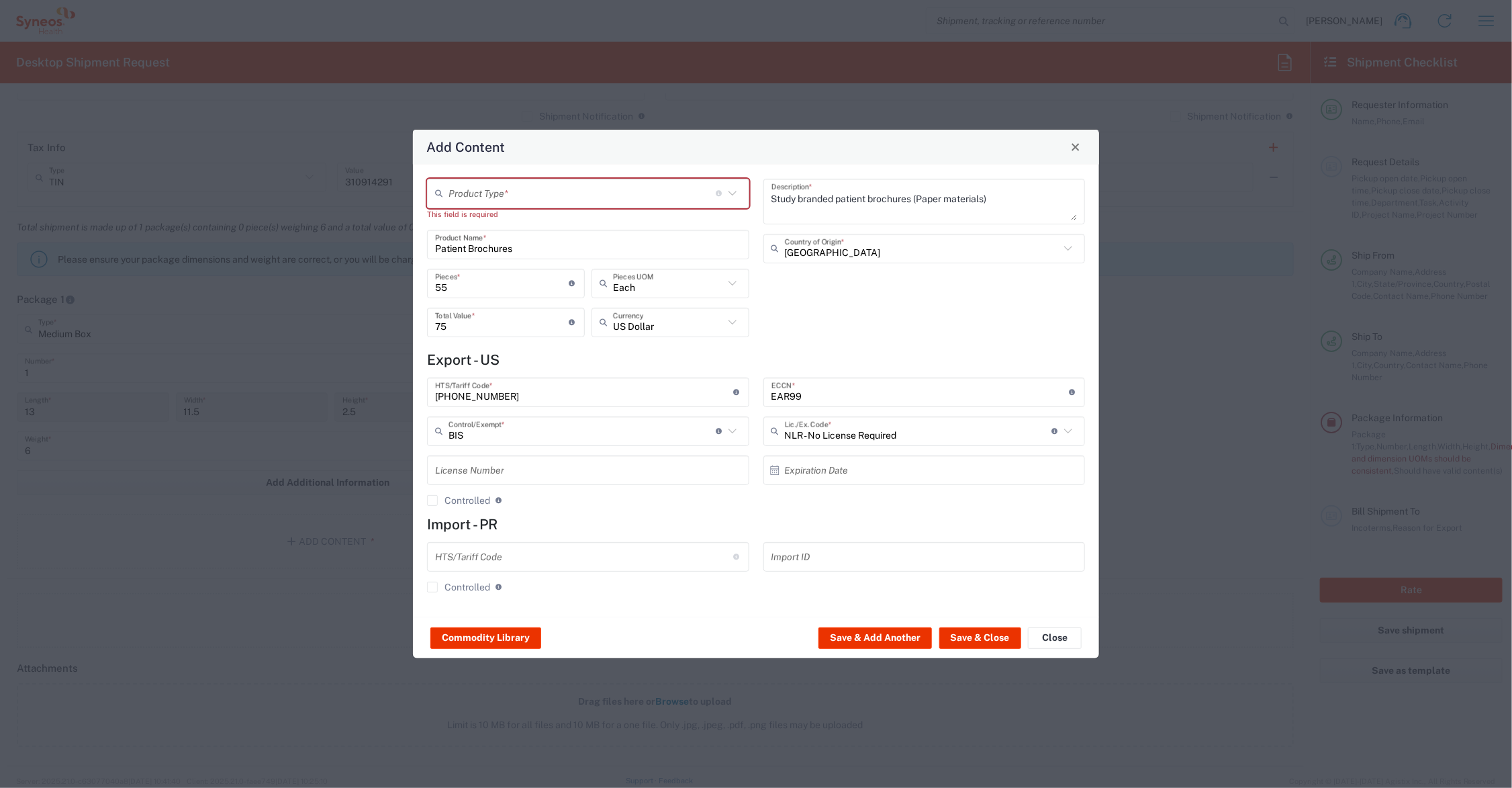
click at [506, 192] on input "text" at bounding box center [581, 193] width 267 height 23
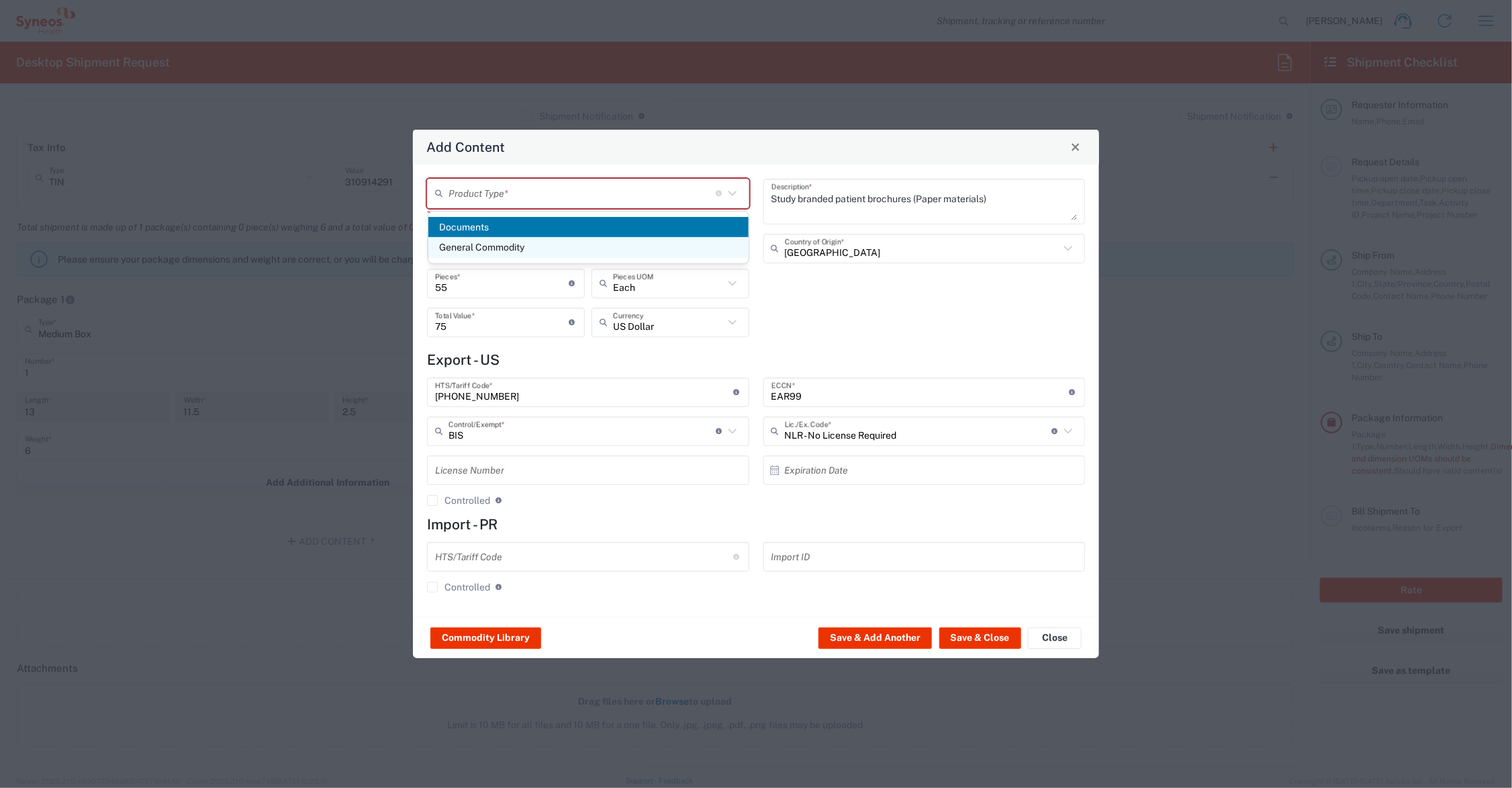
click at [511, 243] on span "General Commodity" at bounding box center [589, 247] width 320 height 20
type input "General Commodity"
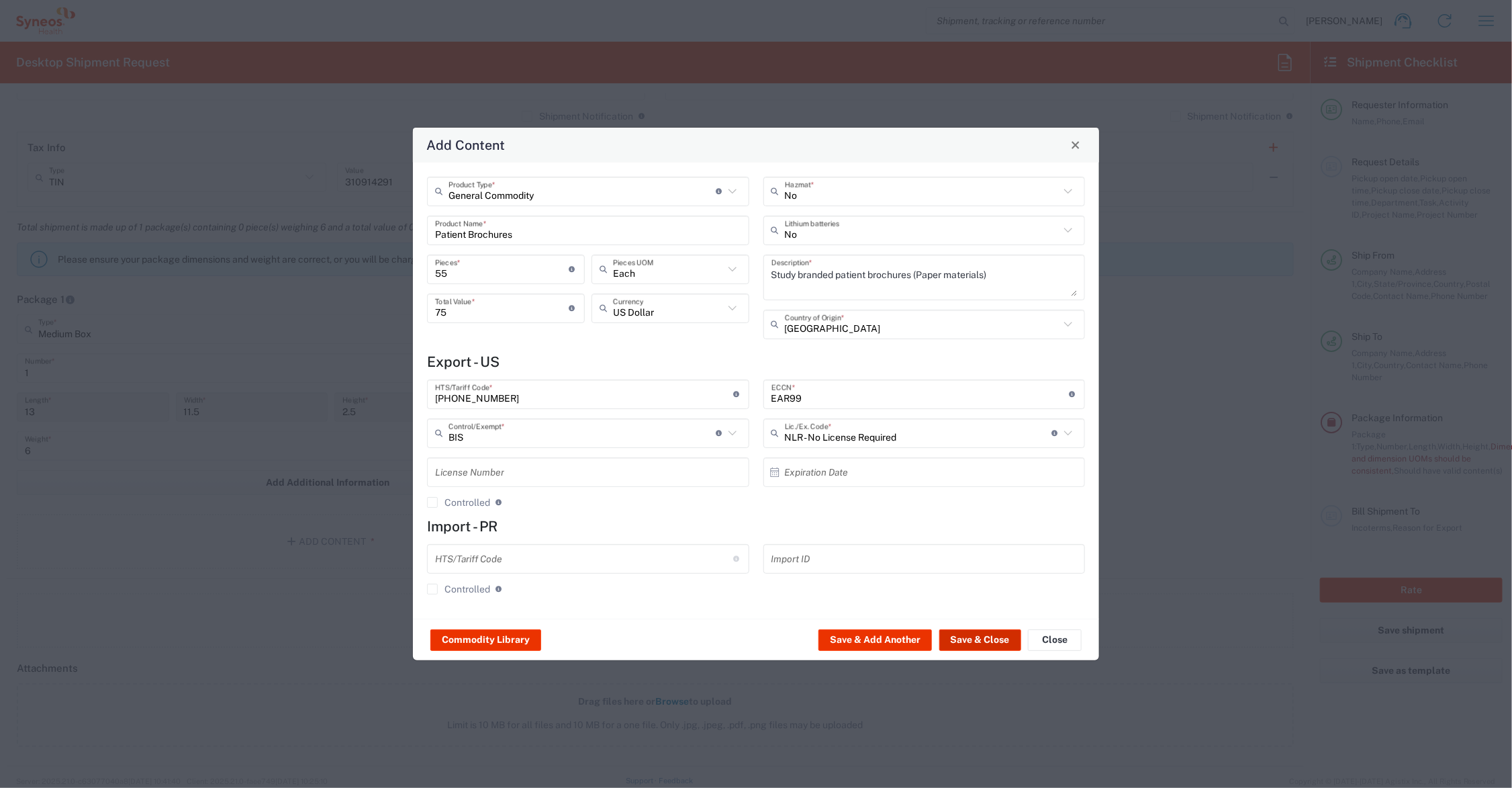
click at [978, 632] on button "Save & Close" at bounding box center [980, 640] width 82 height 21
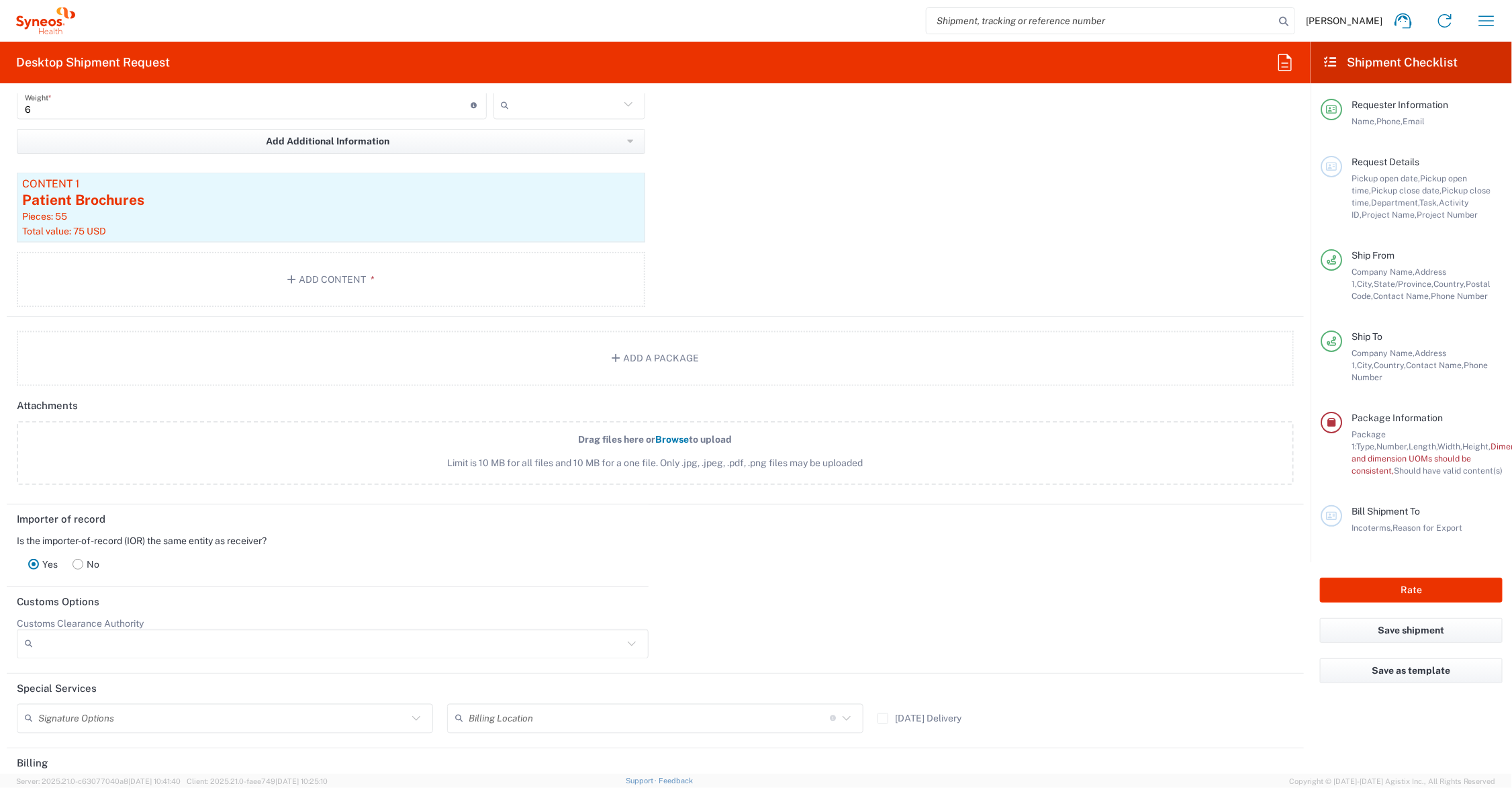
scroll to position [1523, 0]
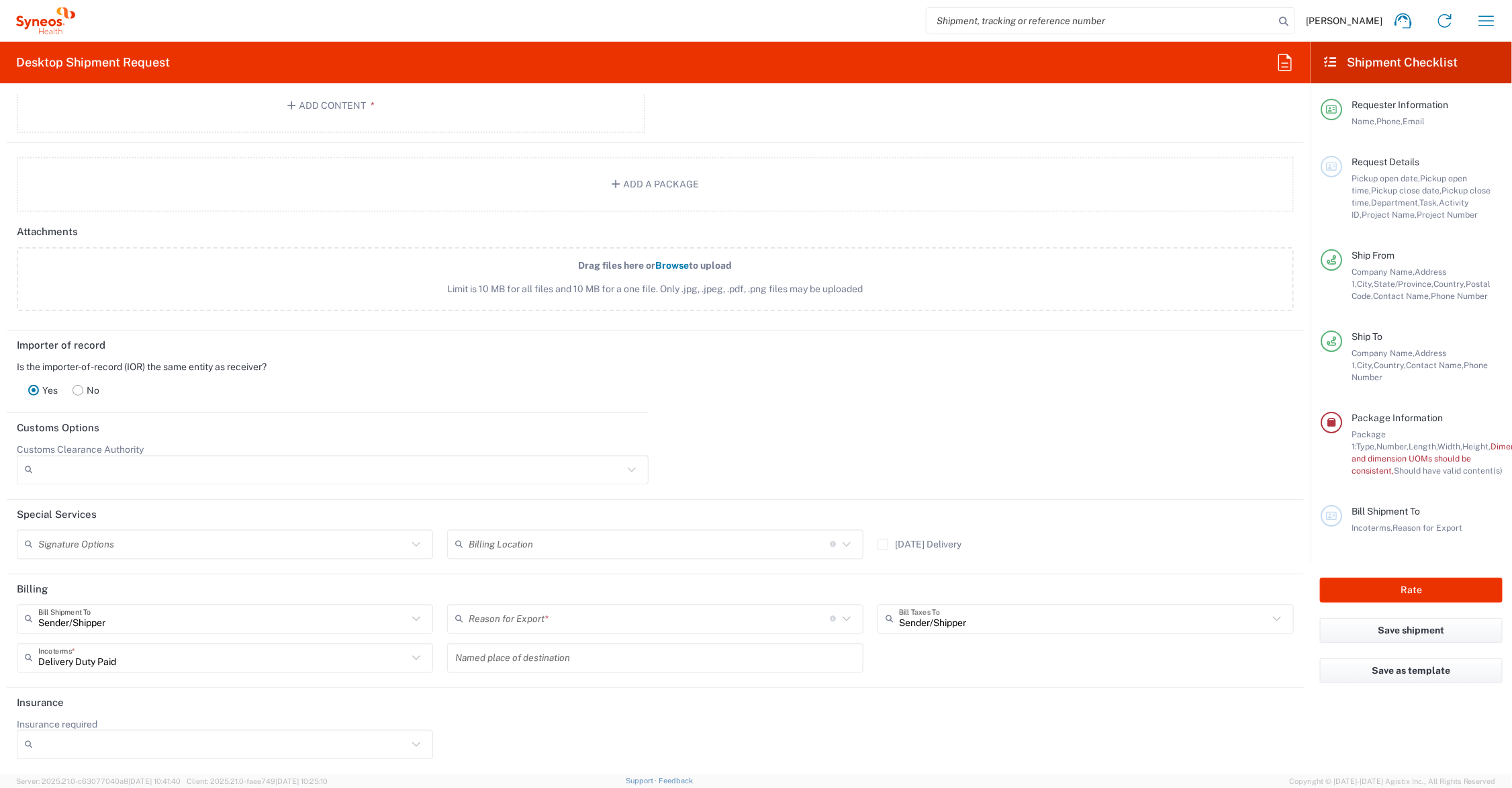
click at [838, 617] on icon at bounding box center [846, 619] width 18 height 18
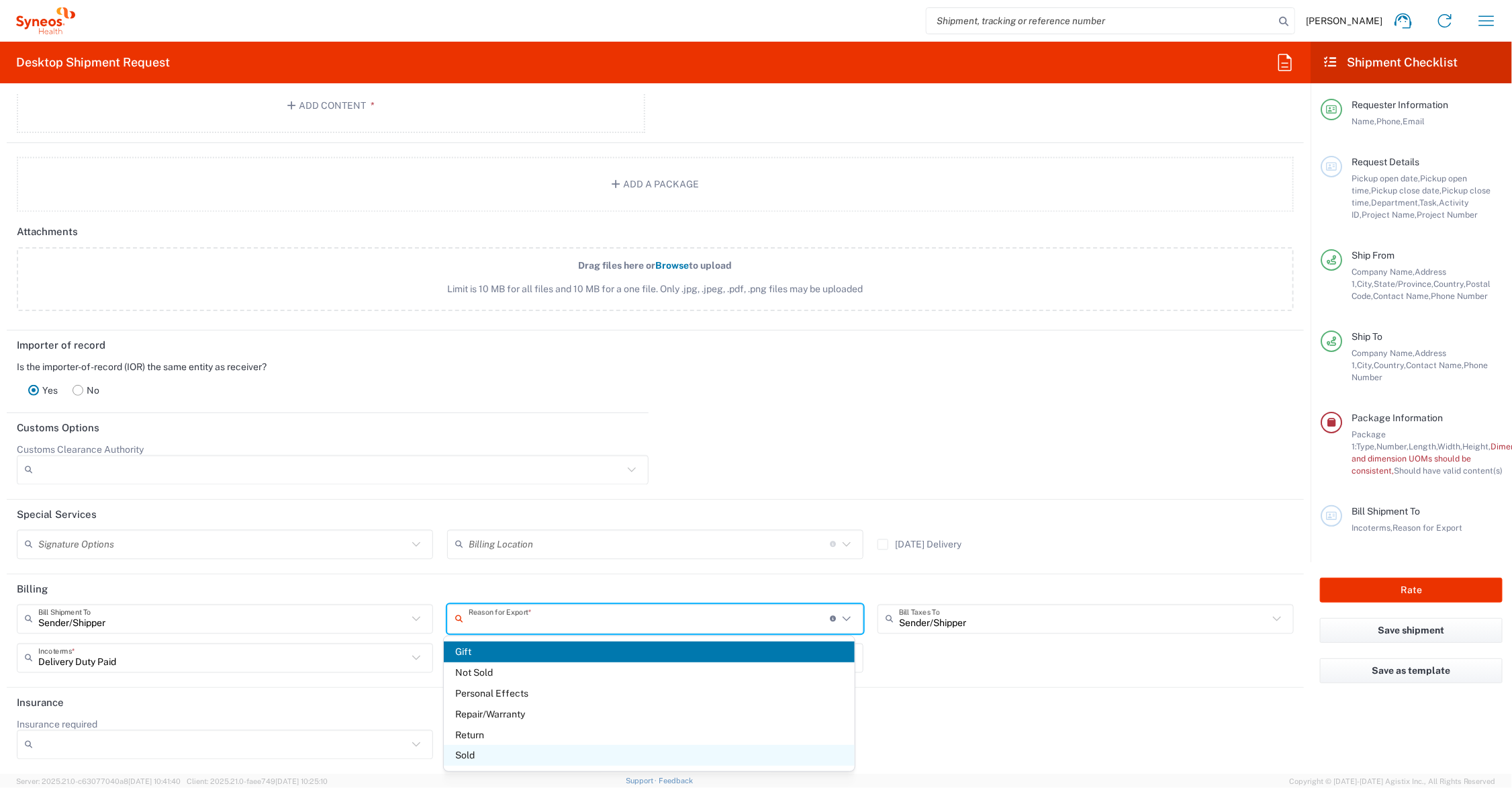
click at [680, 753] on span "Sold" at bounding box center [649, 755] width 411 height 20
type input "Sold"
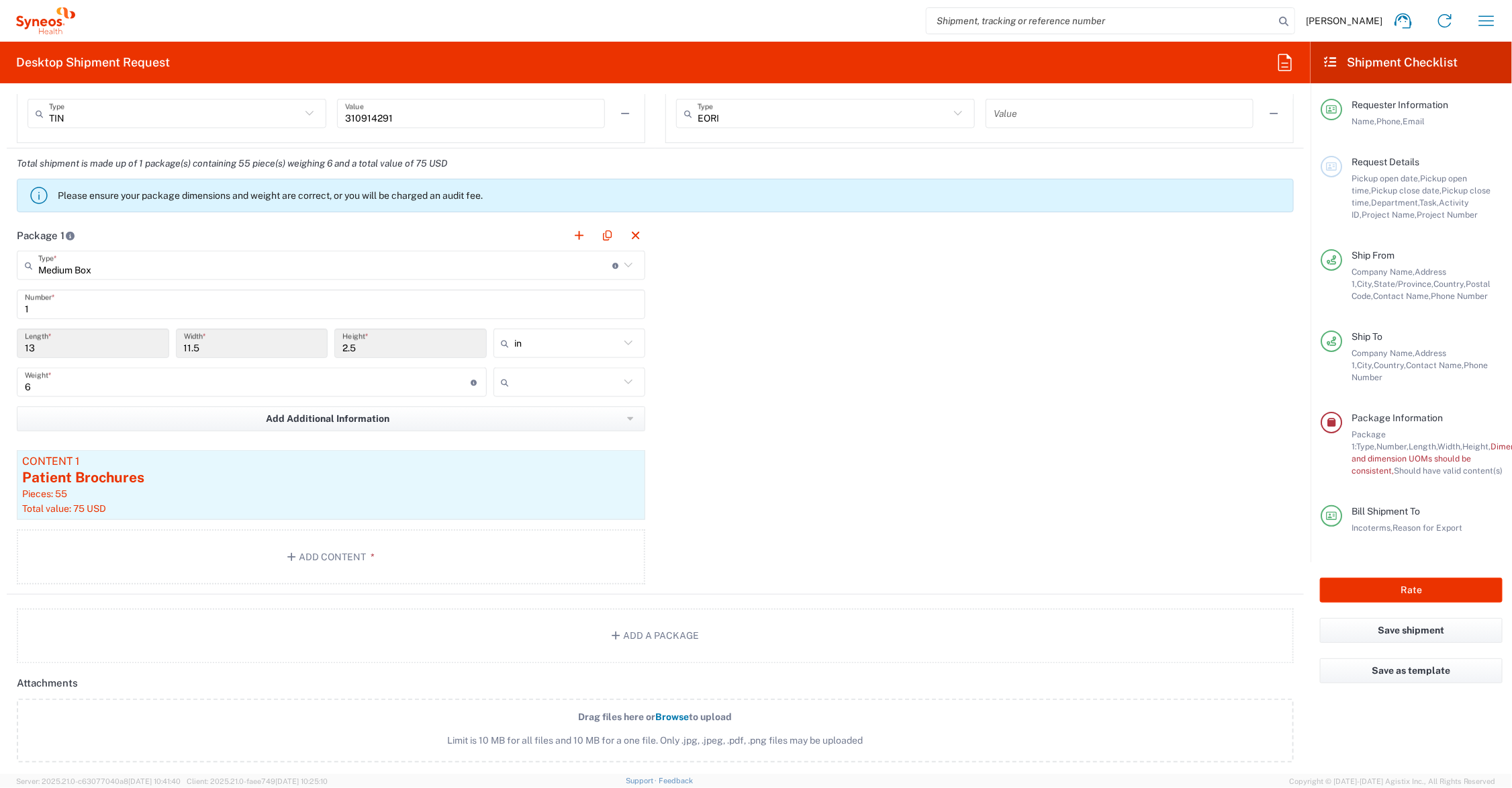
scroll to position [1019, 0]
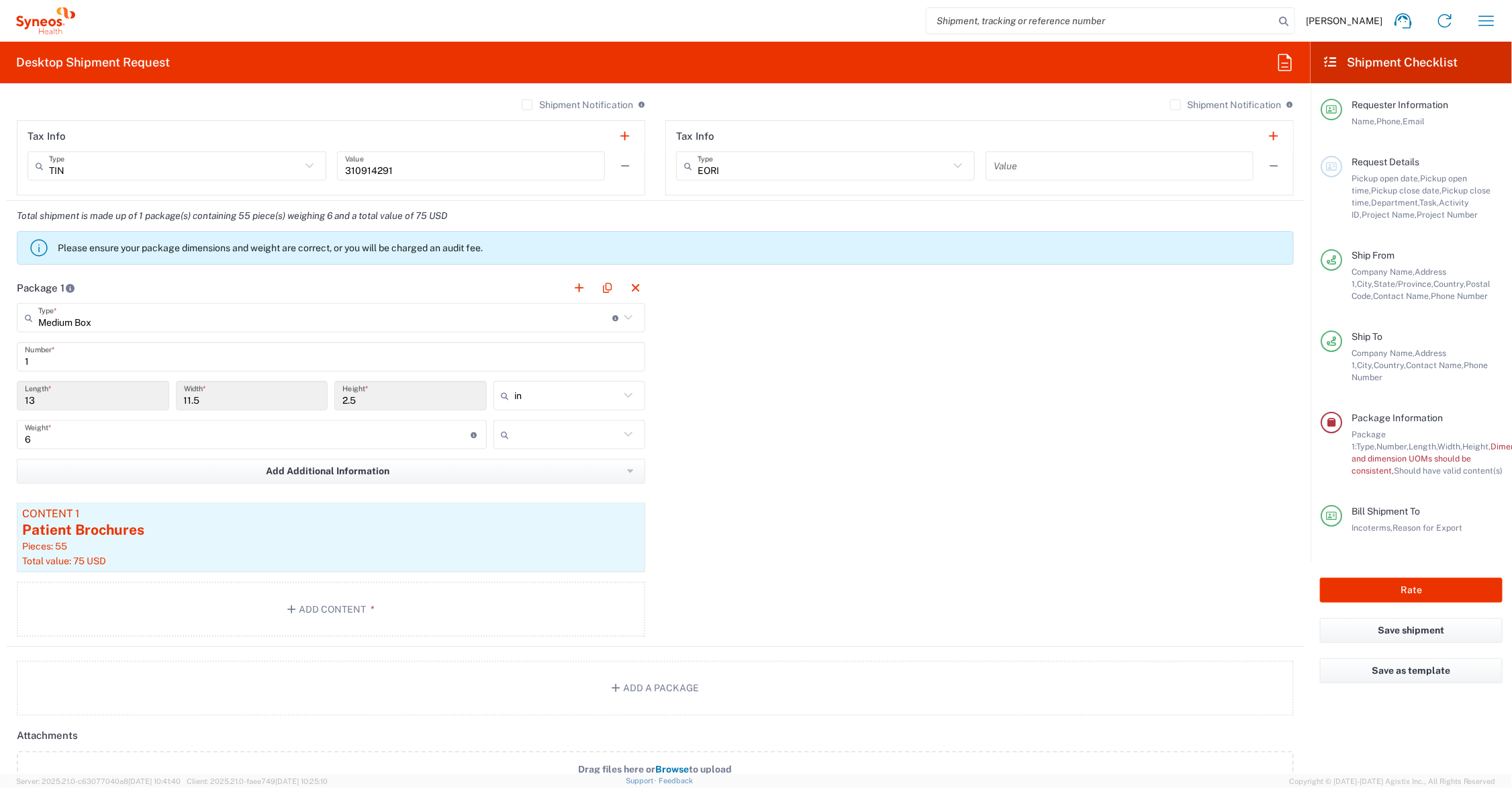
click at [538, 434] on input "text" at bounding box center [567, 434] width 105 height 21
click at [537, 485] on span "lbs" at bounding box center [564, 490] width 149 height 20
type input "lbs"
click at [1359, 578] on button "Rate" at bounding box center [1412, 590] width 182 height 25
type input "6156"
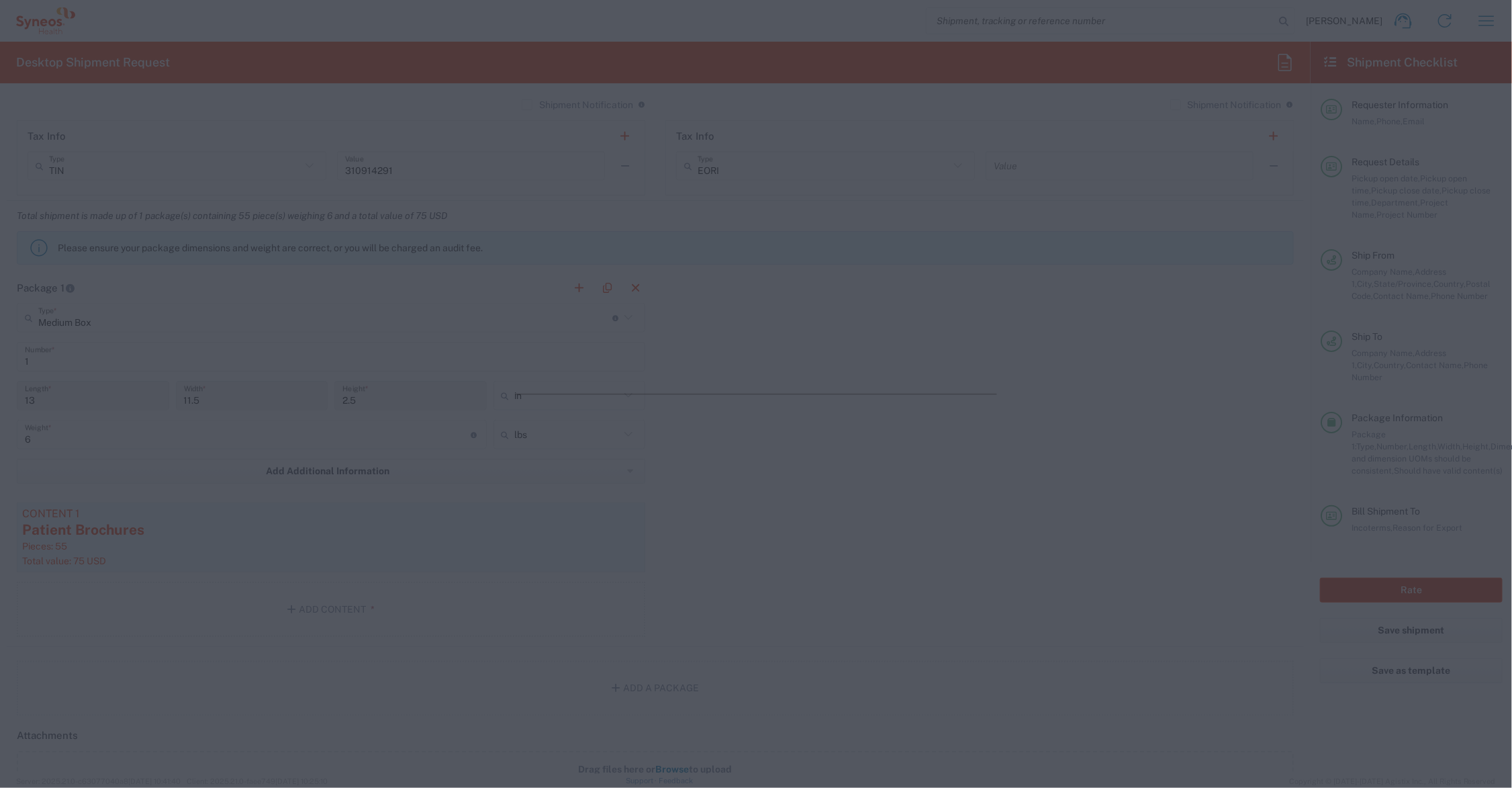
type input "7073126"
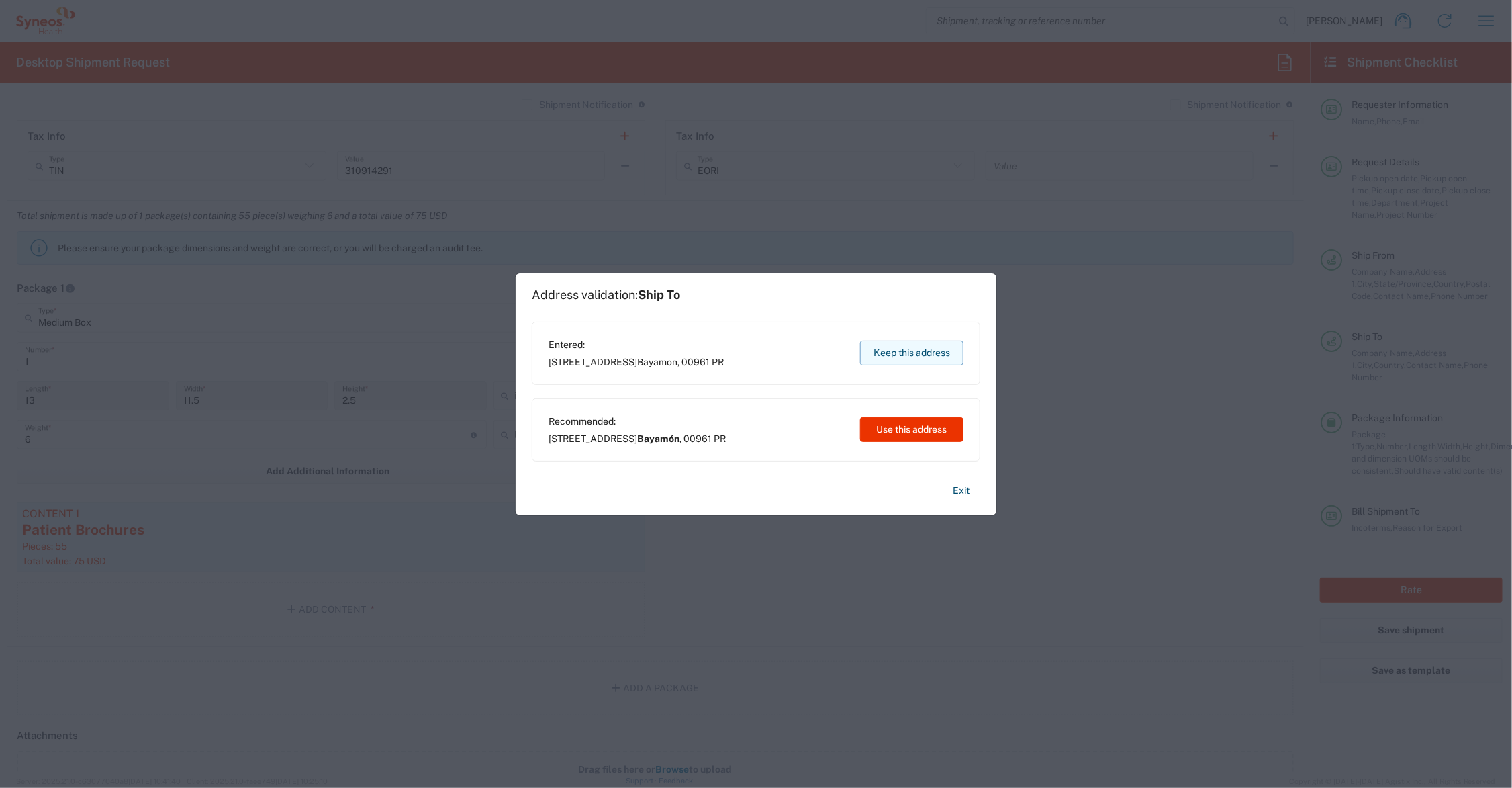
click at [892, 352] on button "Keep this address" at bounding box center [911, 353] width 103 height 25
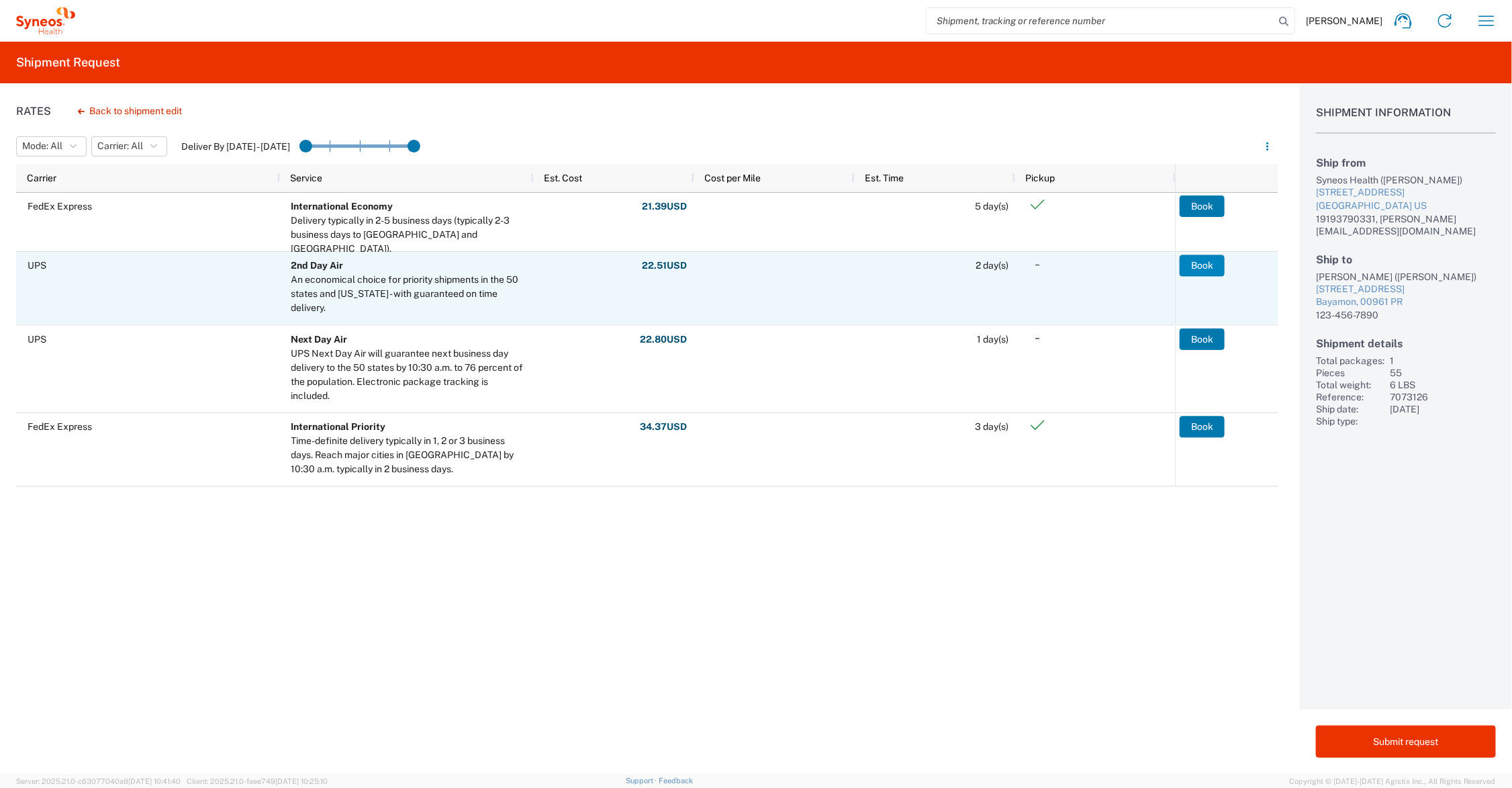
click at [1203, 264] on button "Book" at bounding box center [1202, 265] width 45 height 21
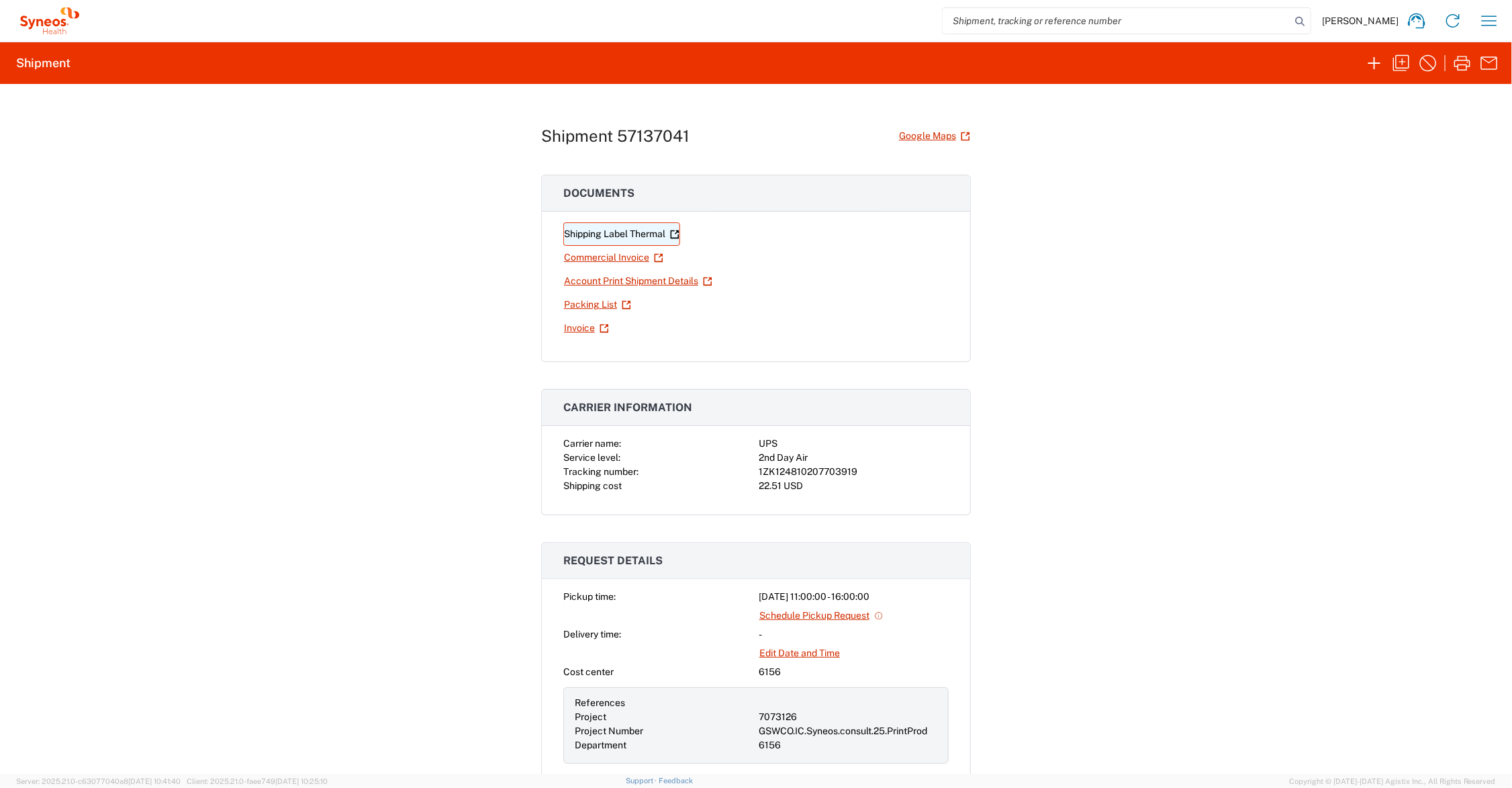
click at [631, 234] on link "Shipping Label Thermal" at bounding box center [622, 234] width 117 height 23
